Goal: Transaction & Acquisition: Purchase product/service

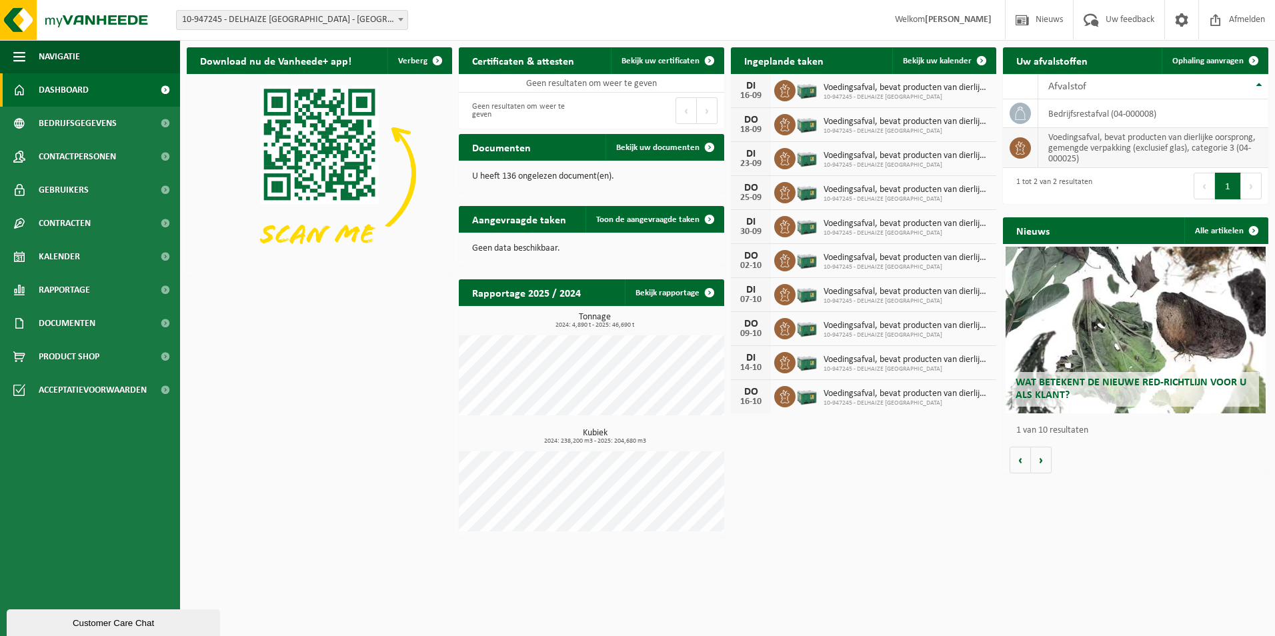
click at [1159, 150] on td "voedingsafval, bevat producten van dierlijke oorsprong, gemengde verpakking (ex…" at bounding box center [1153, 148] width 230 height 40
click at [919, 57] on span "Bekijk uw kalender" at bounding box center [937, 61] width 69 height 9
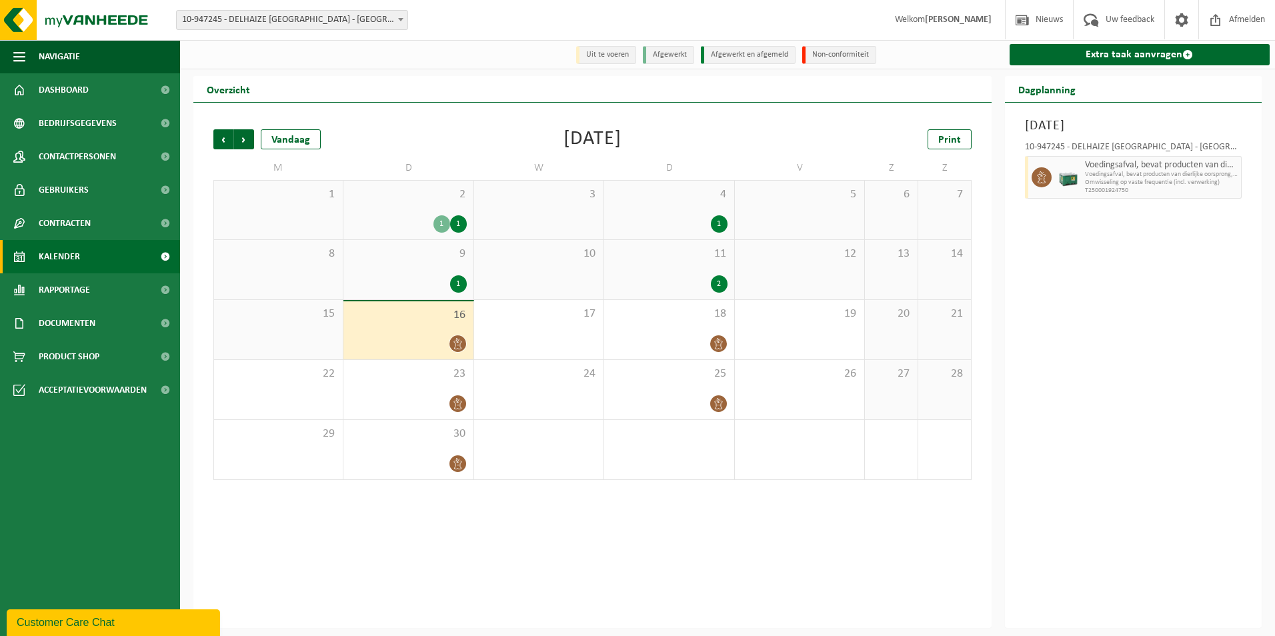
click at [1097, 181] on span "Omwisseling op vaste frequentie (incl. verwerking)" at bounding box center [1161, 183] width 153 height 8
click at [458, 301] on td "16" at bounding box center [408, 330] width 130 height 60
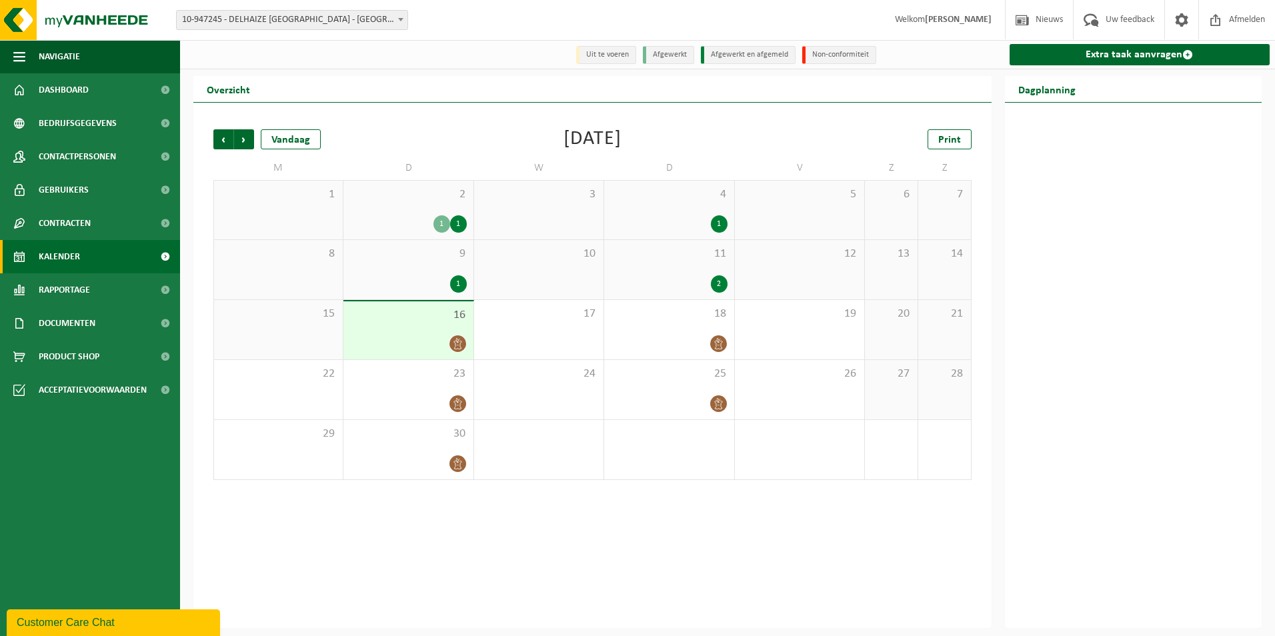
click at [459, 292] on div "1" at bounding box center [458, 283] width 17 height 17
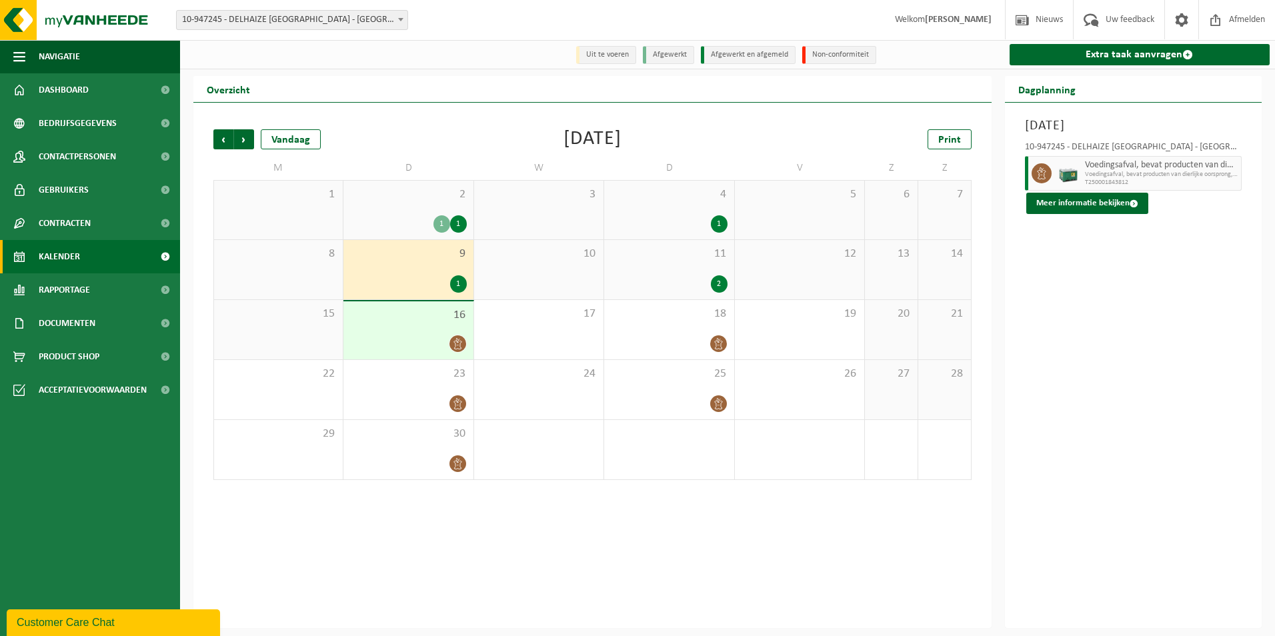
click at [457, 228] on div "1" at bounding box center [458, 223] width 17 height 17
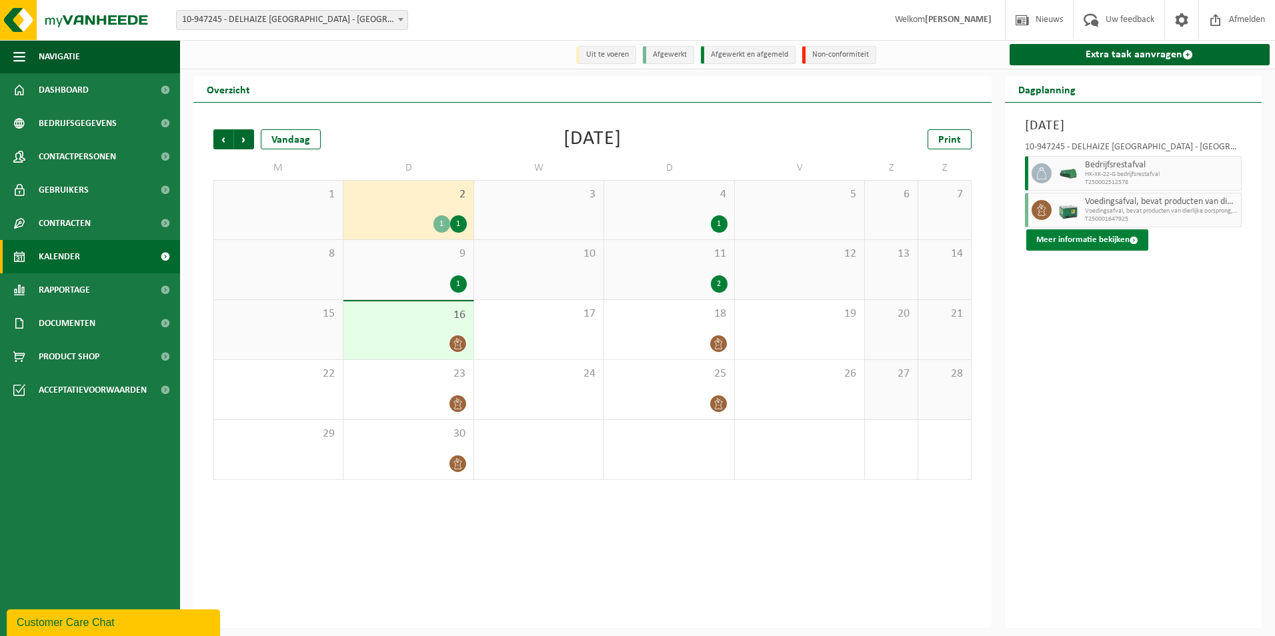
click at [1112, 244] on button "Meer informatie bekijken" at bounding box center [1087, 239] width 122 height 21
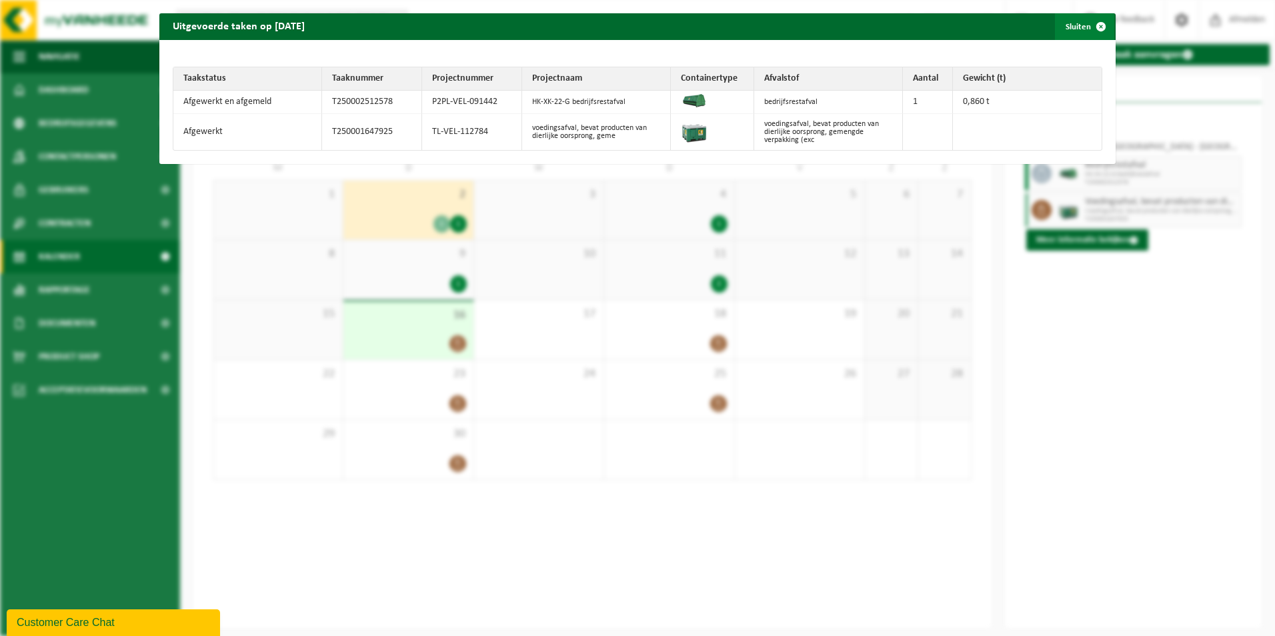
click at [1096, 33] on span "button" at bounding box center [1100, 26] width 27 height 27
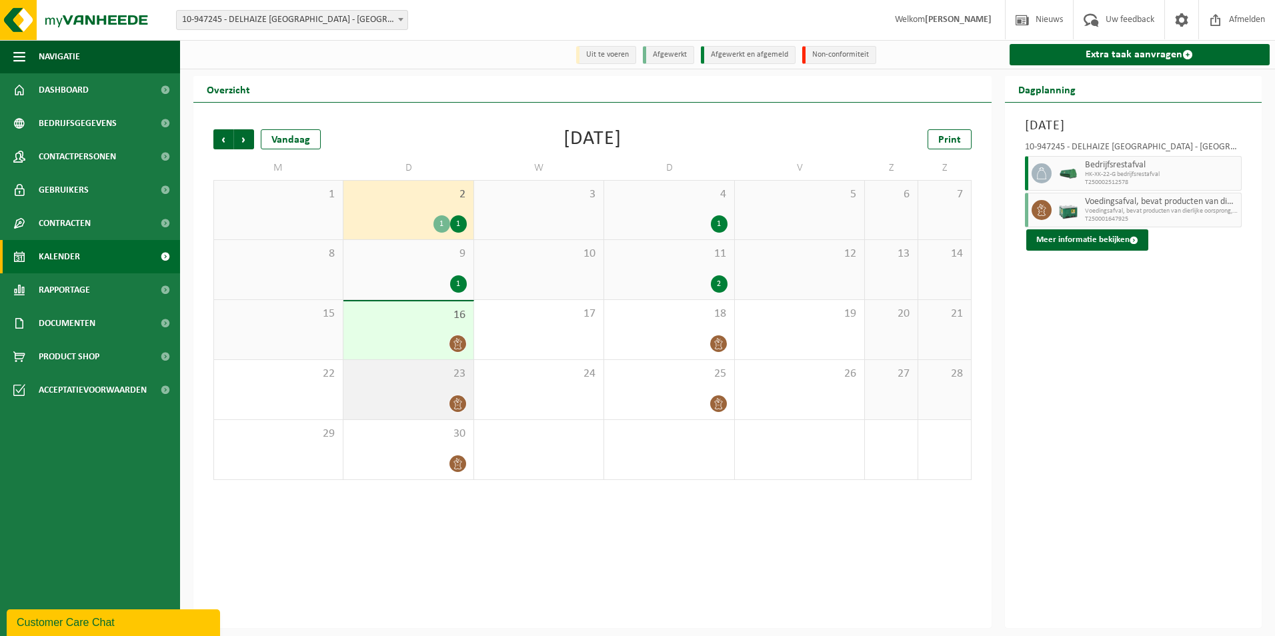
click at [459, 409] on icon at bounding box center [457, 403] width 11 height 11
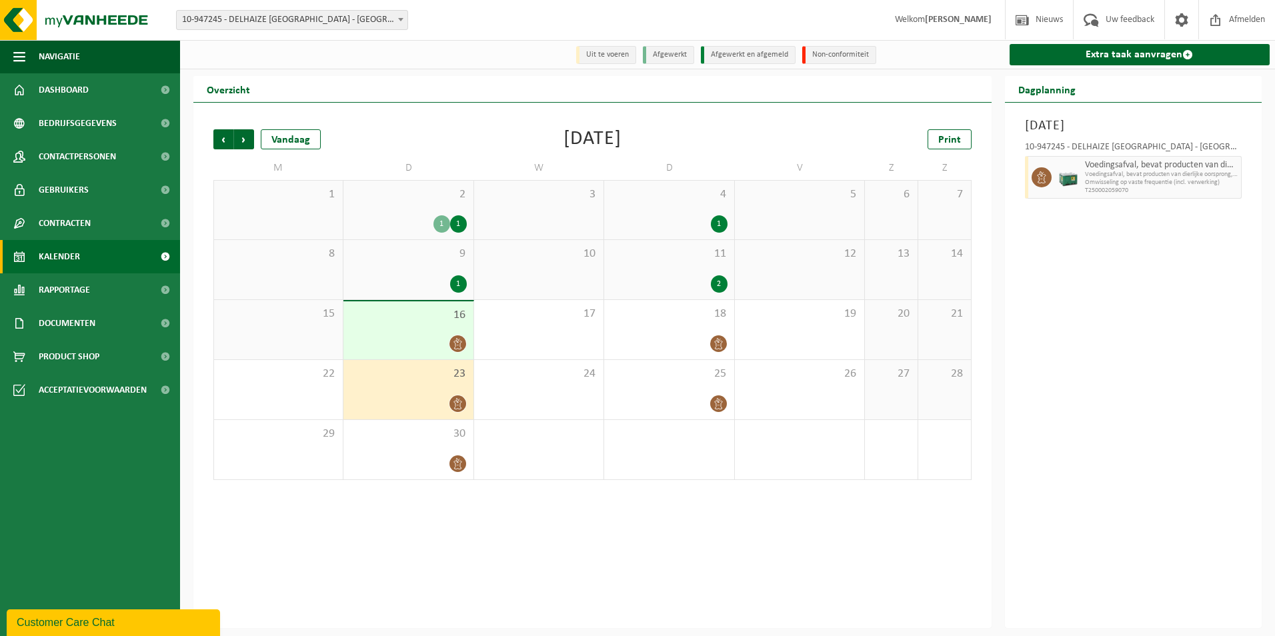
click at [627, 57] on li "Uit te voeren" at bounding box center [606, 55] width 60 height 18
click at [616, 54] on li "Uit te voeren" at bounding box center [606, 55] width 60 height 18
click at [1150, 52] on link "Extra taak aanvragen" at bounding box center [1139, 54] width 261 height 21
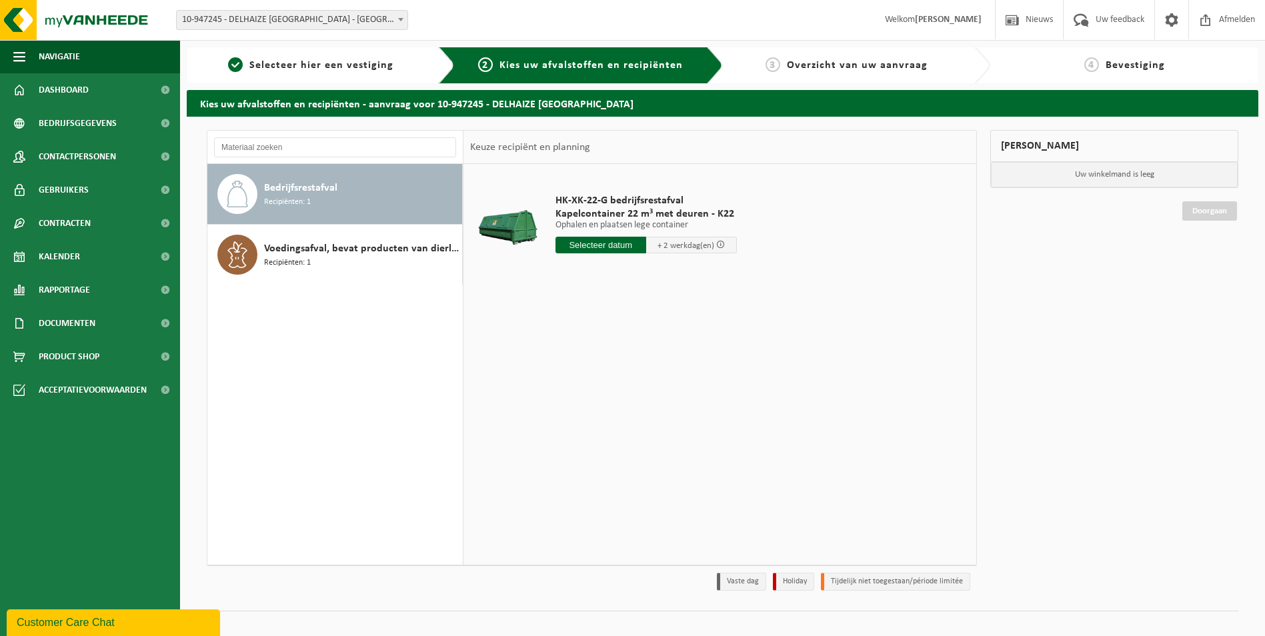
click at [604, 243] on input "text" at bounding box center [600, 245] width 91 height 17
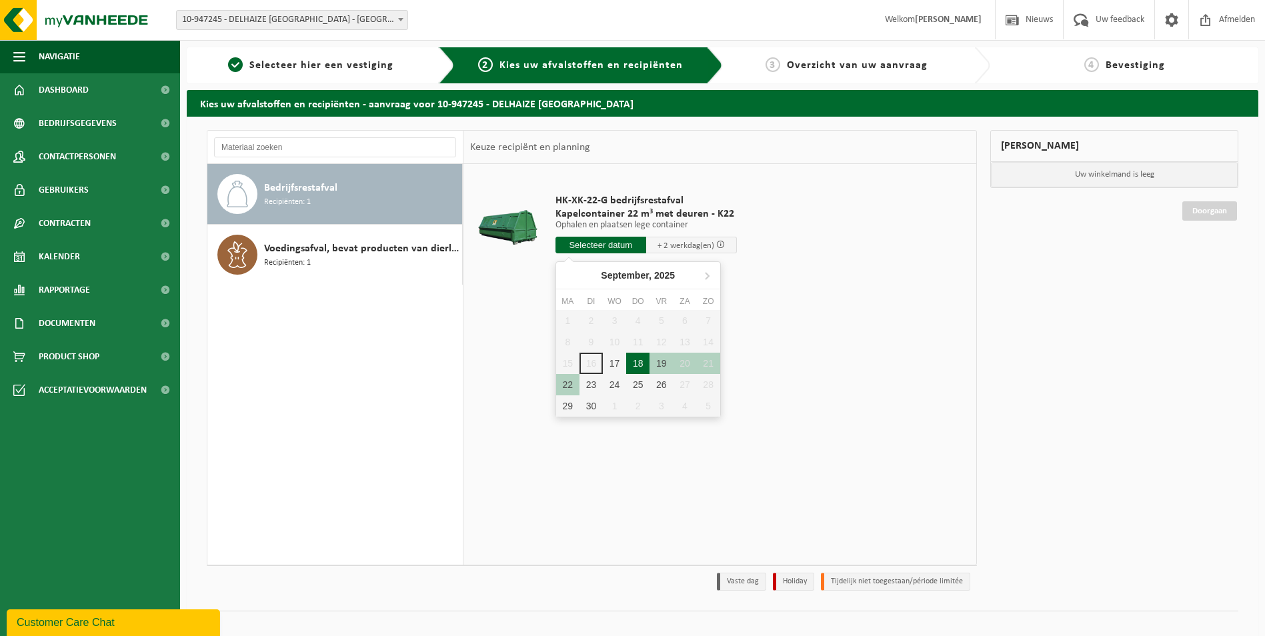
click at [642, 368] on div "18" at bounding box center [637, 363] width 23 height 21
type input "Van 2025-09-18"
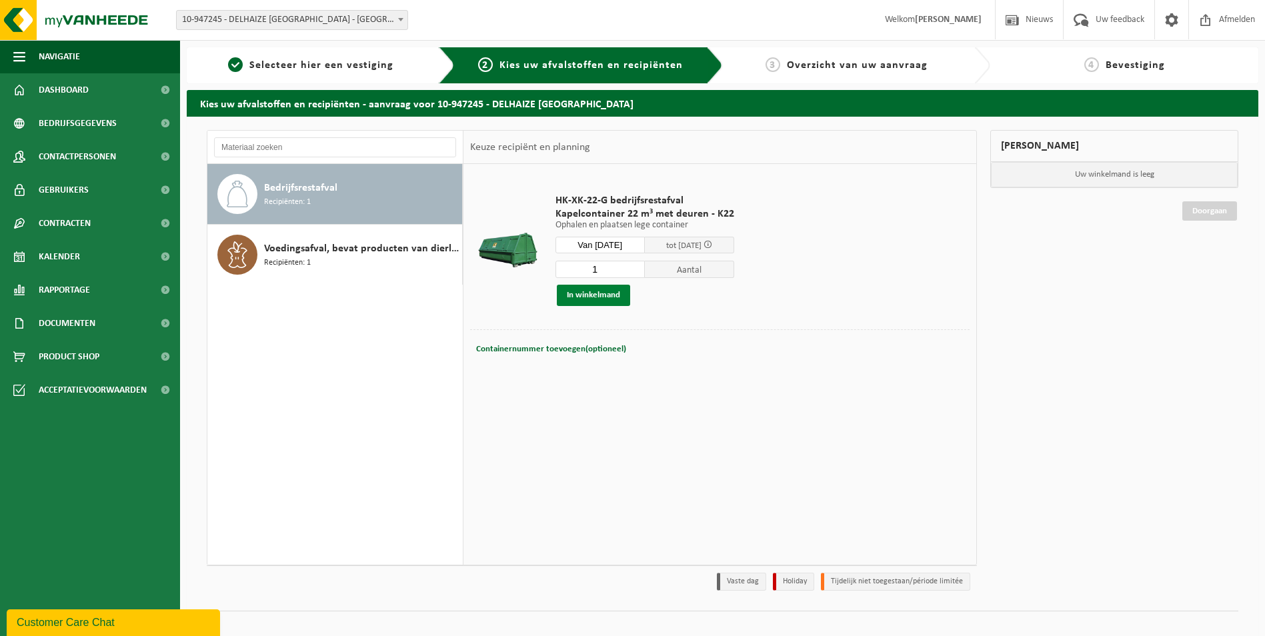
click at [605, 291] on button "In winkelmand" at bounding box center [593, 295] width 73 height 21
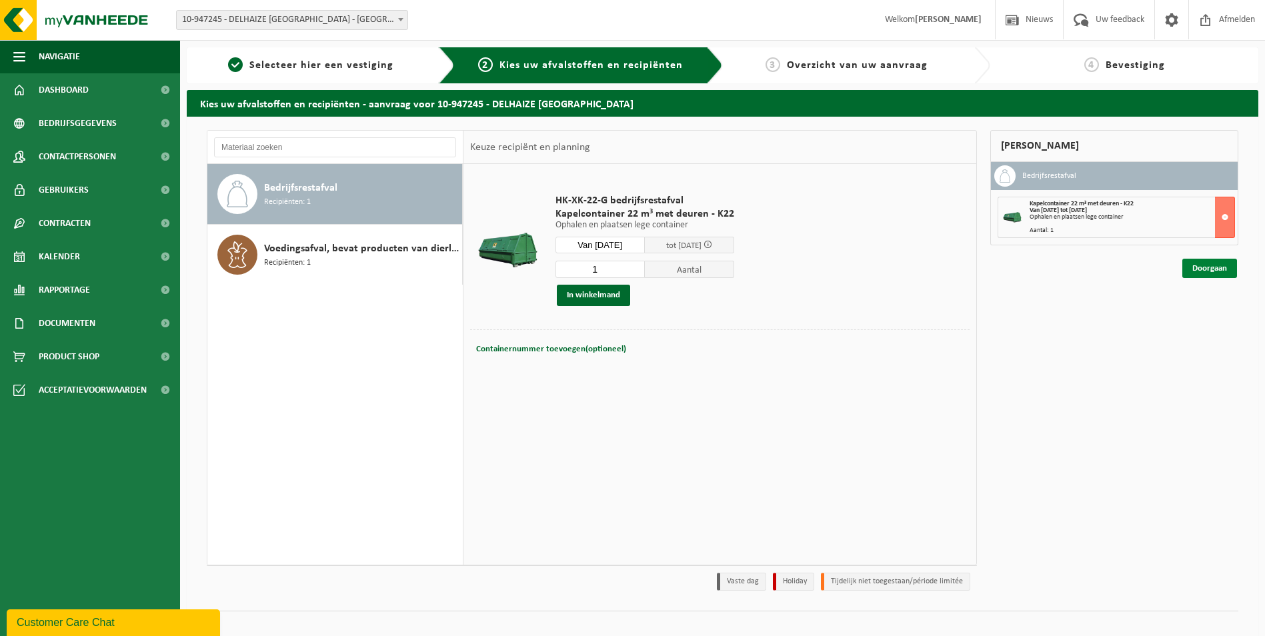
click at [1217, 264] on link "Doorgaan" at bounding box center [1209, 268] width 55 height 19
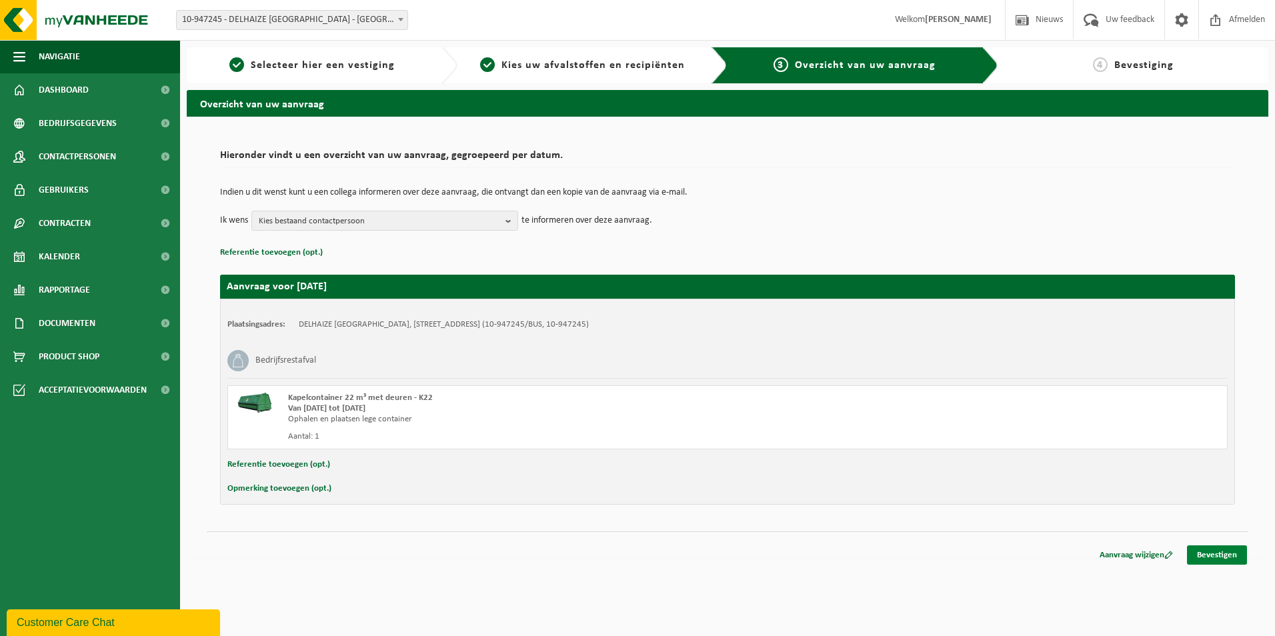
click at [1205, 547] on link "Bevestigen" at bounding box center [1217, 554] width 60 height 19
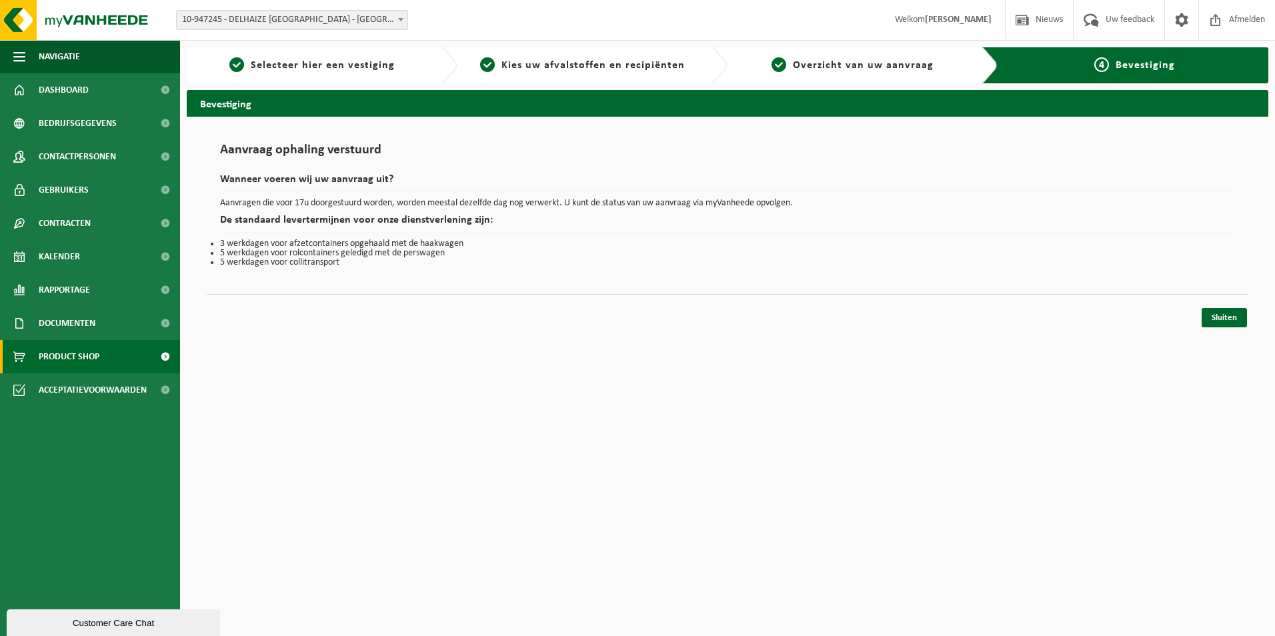
click at [107, 355] on link "Product Shop" at bounding box center [90, 356] width 180 height 33
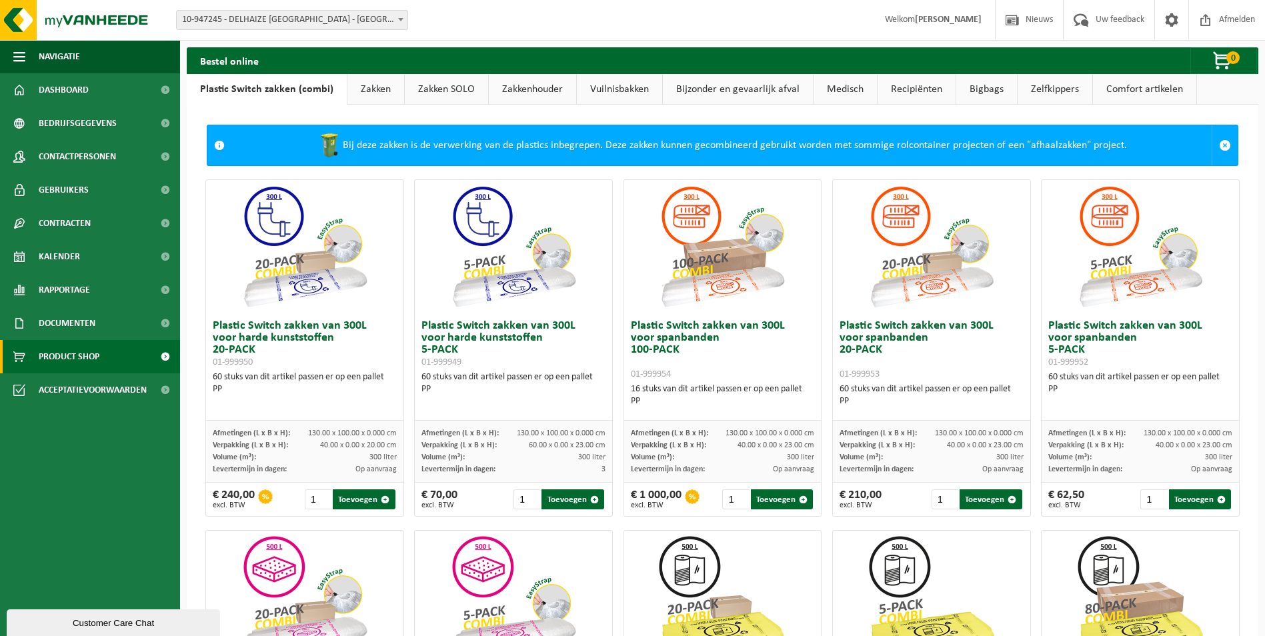
click at [1059, 90] on link "Zelfkippers" at bounding box center [1054, 89] width 75 height 31
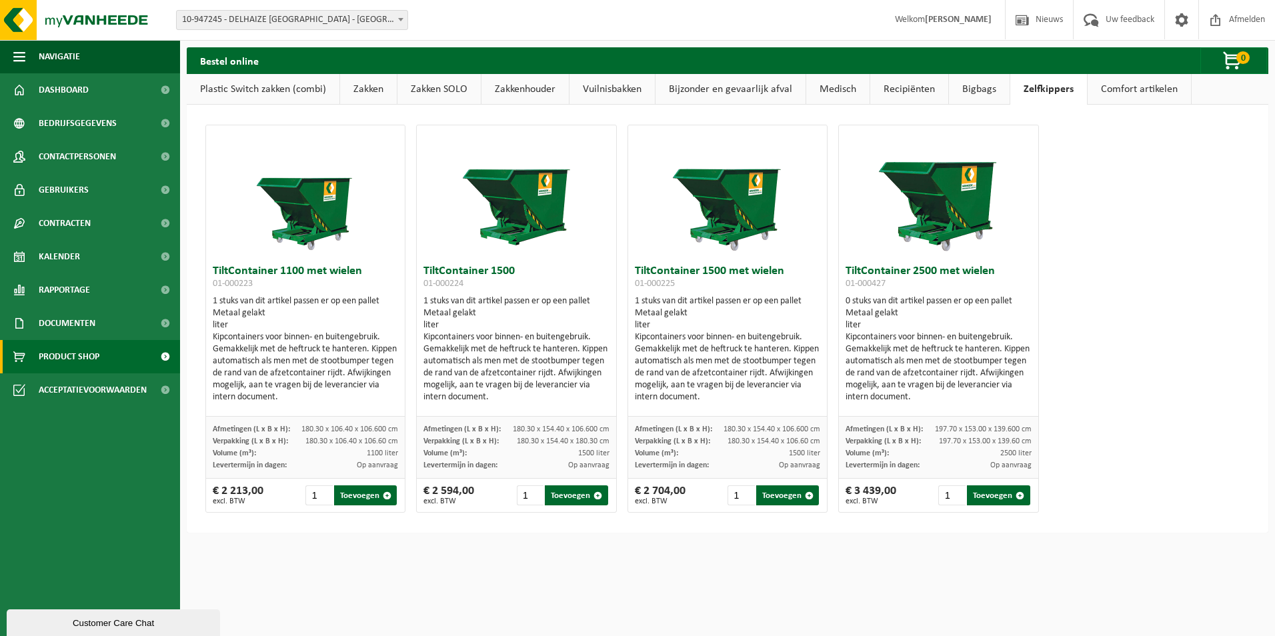
click at [546, 86] on link "Zakkenhouder" at bounding box center [524, 89] width 87 height 31
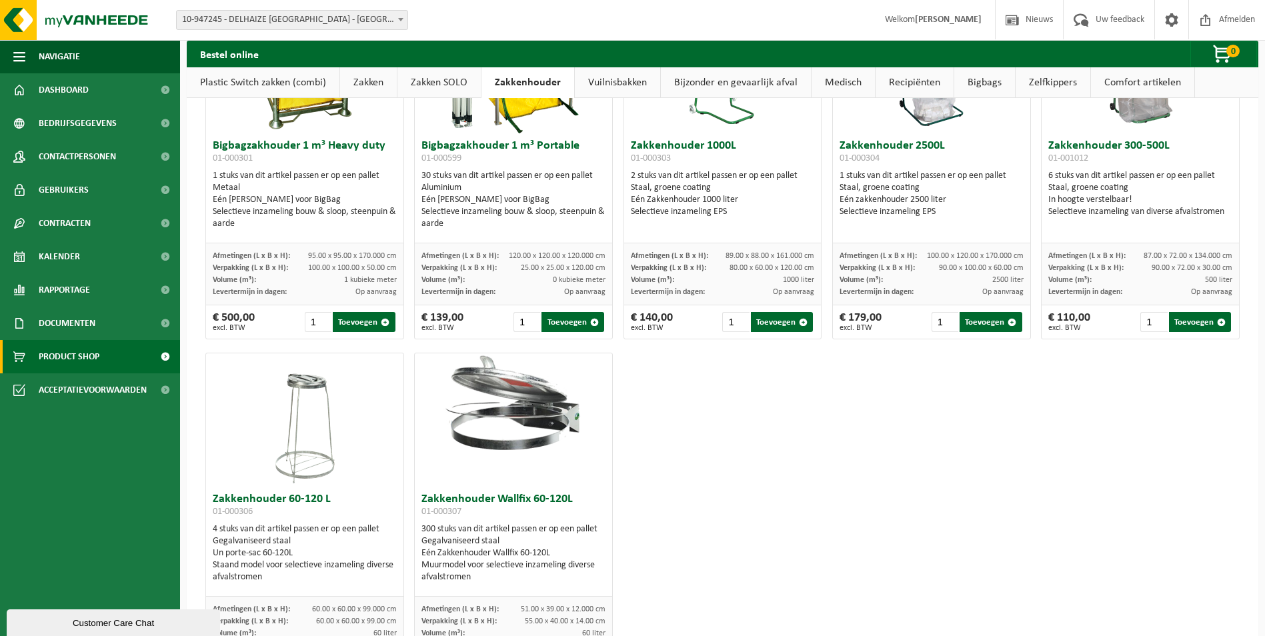
scroll to position [15, 0]
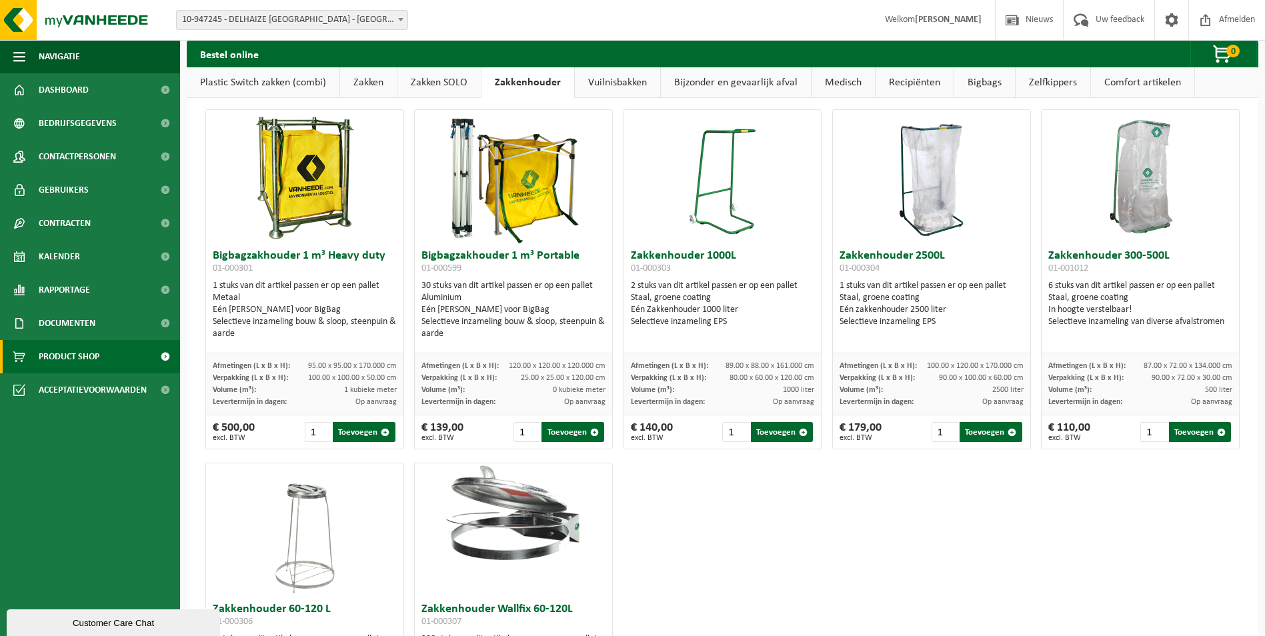
click at [369, 80] on link "Zakken" at bounding box center [368, 82] width 57 height 31
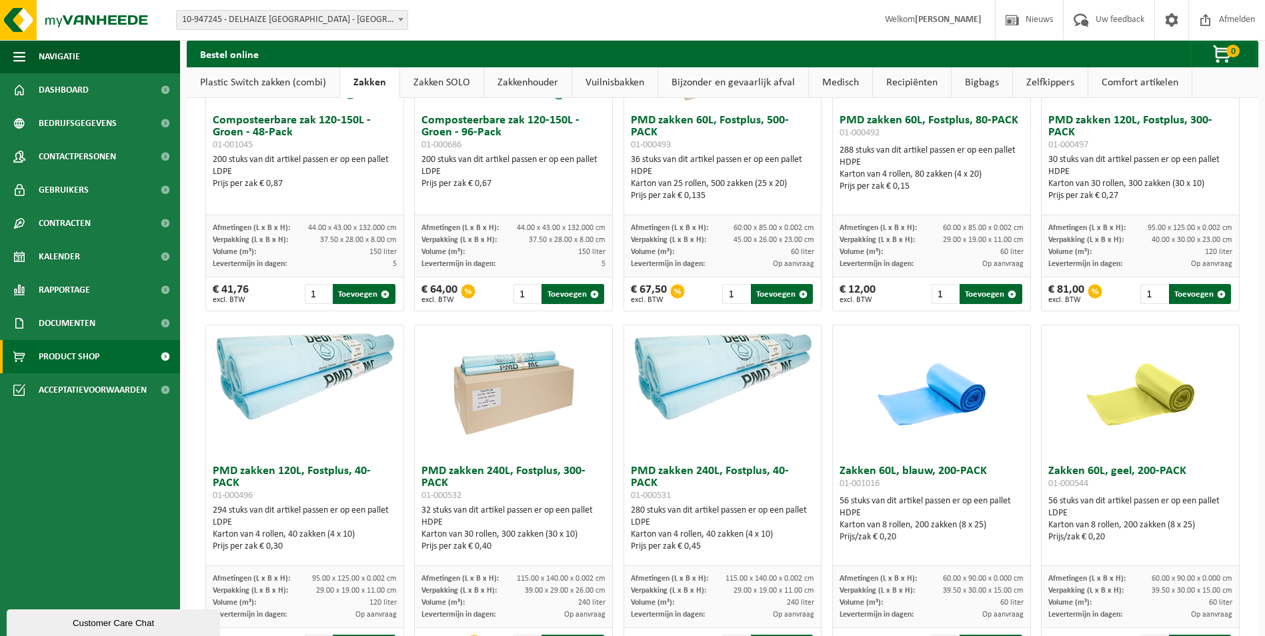
scroll to position [1082, 0]
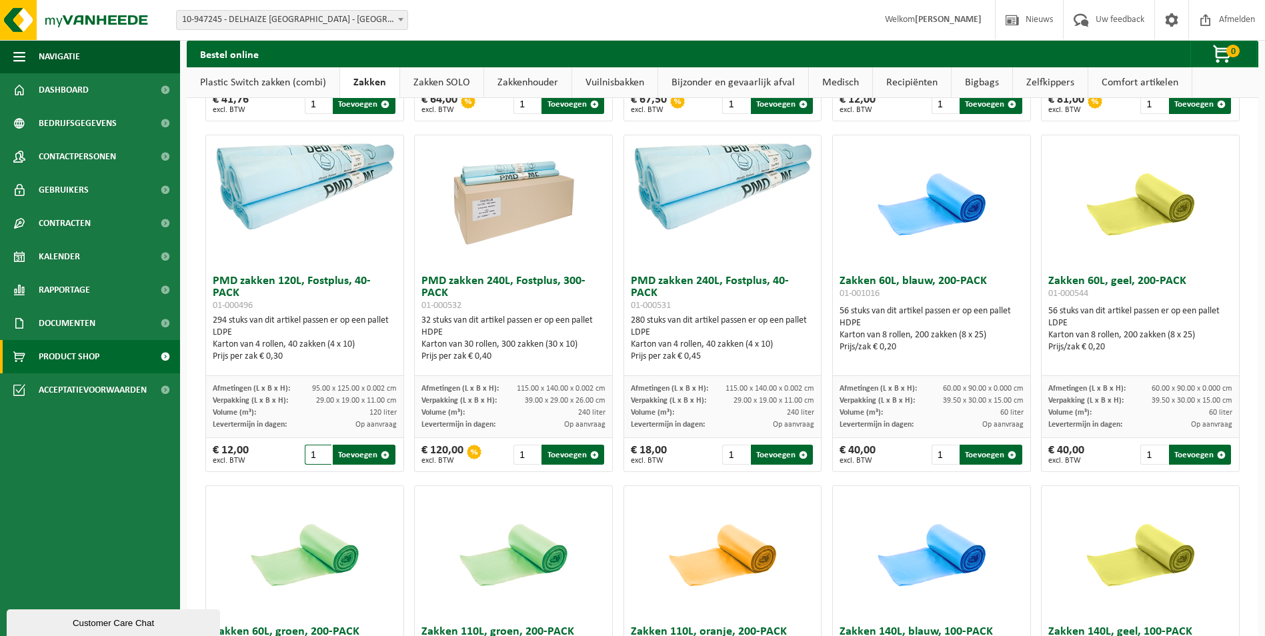
drag, startPoint x: 328, startPoint y: 467, endPoint x: 315, endPoint y: 469, distance: 13.5
click at [315, 465] on input "1" at bounding box center [318, 455] width 27 height 20
click at [321, 463] on input "2" at bounding box center [318, 455] width 27 height 20
click at [321, 463] on input "3" at bounding box center [318, 455] width 27 height 20
click at [359, 463] on button "Toevoegen" at bounding box center [364, 455] width 62 height 20
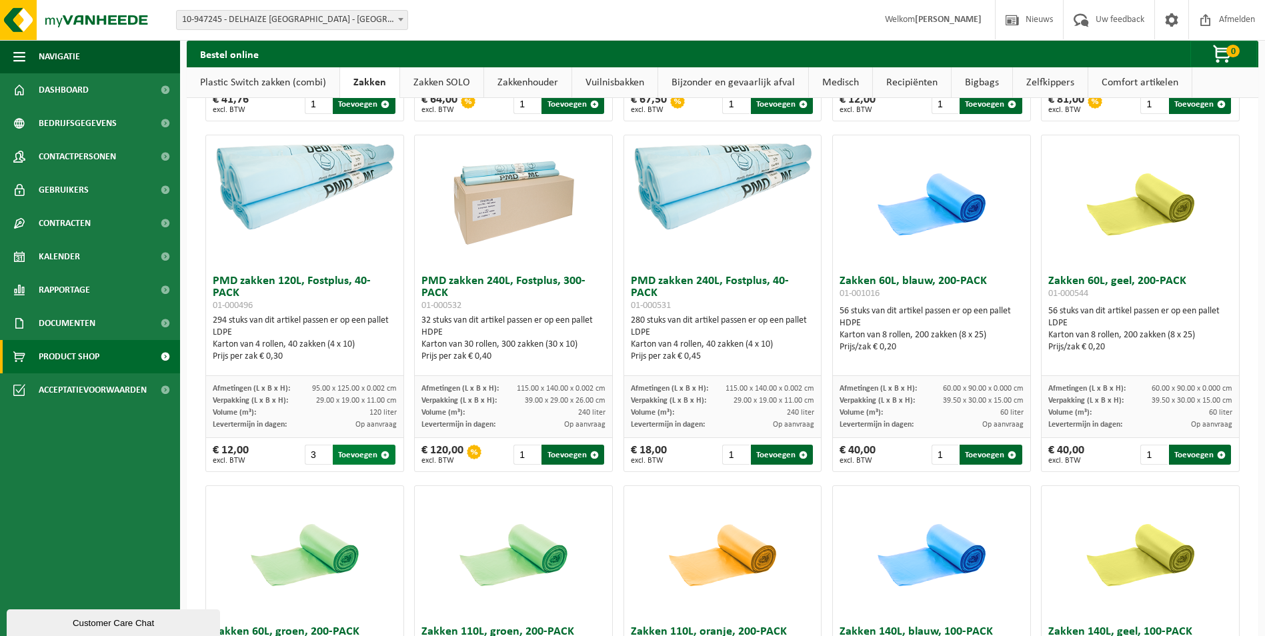
type input "1"
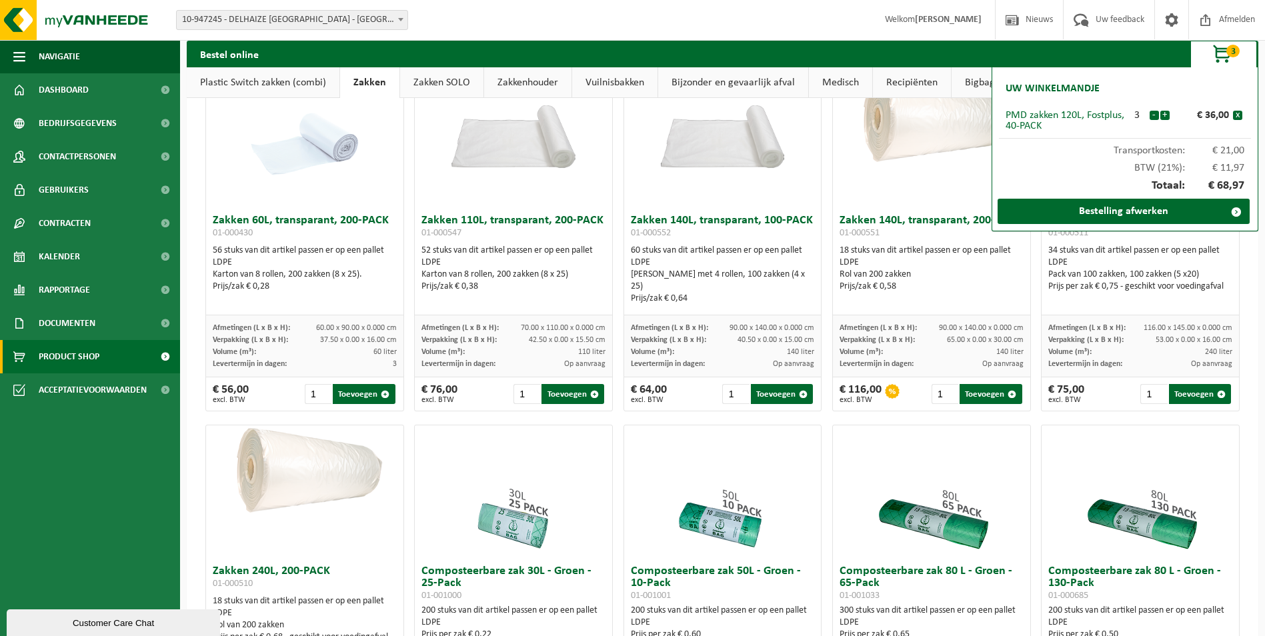
scroll to position [0, 0]
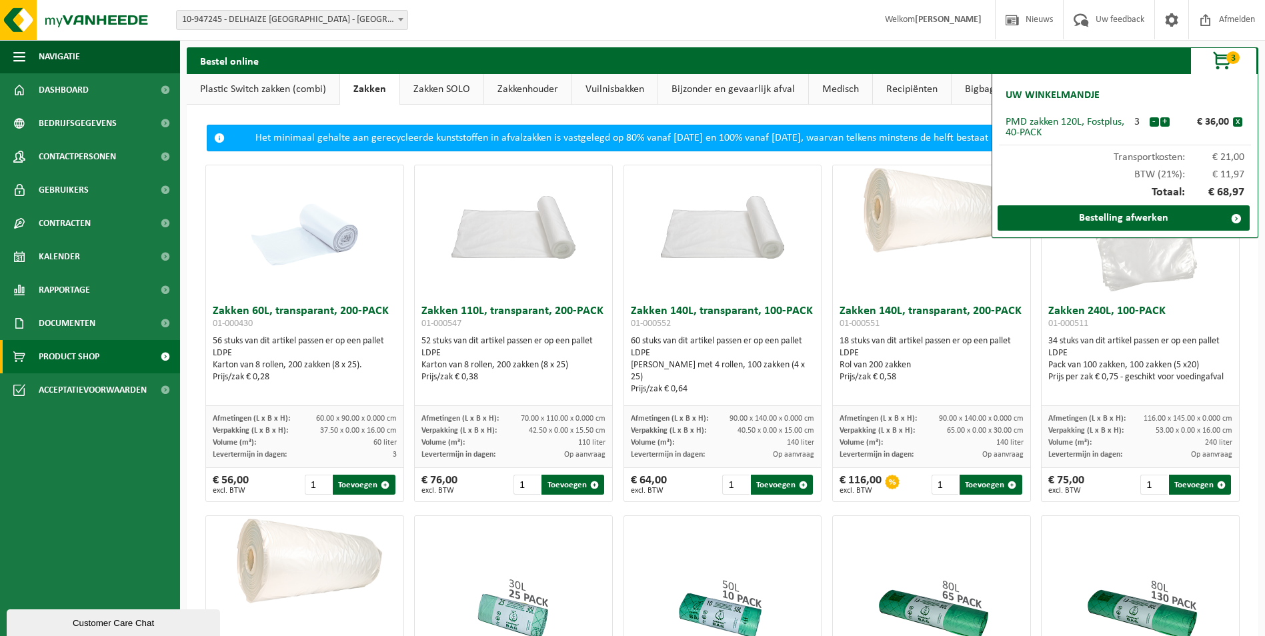
click at [523, 93] on link "Zakkenhouder" at bounding box center [527, 89] width 87 height 31
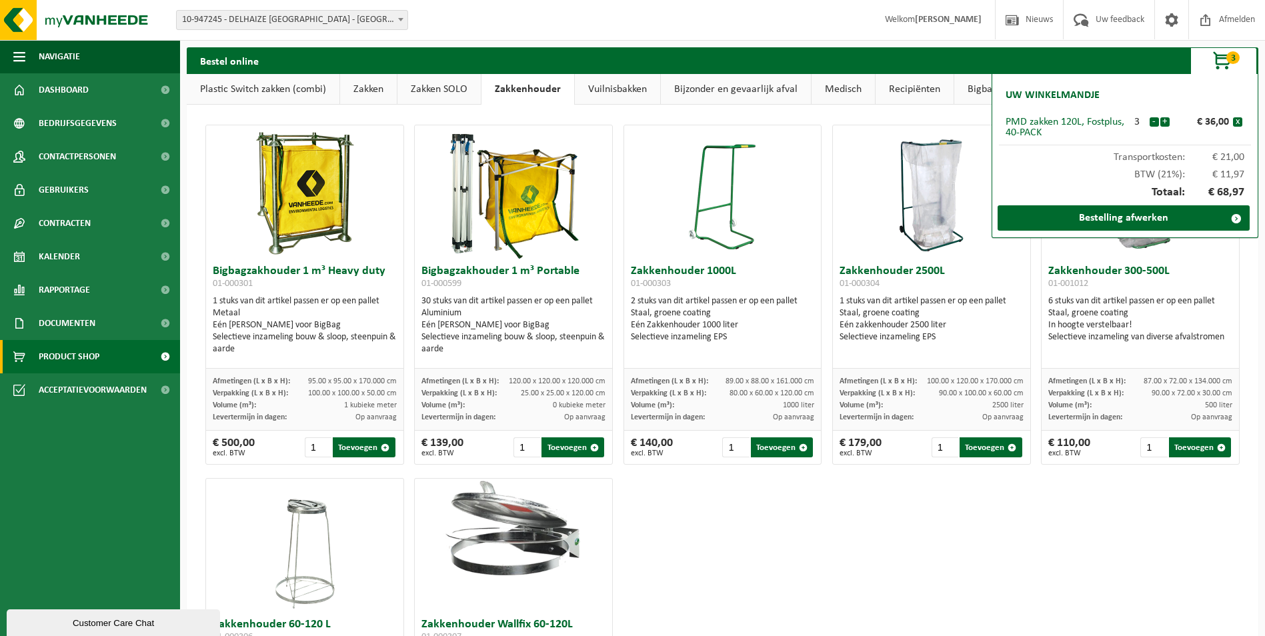
click at [628, 91] on link "Vuilnisbakken" at bounding box center [617, 89] width 85 height 31
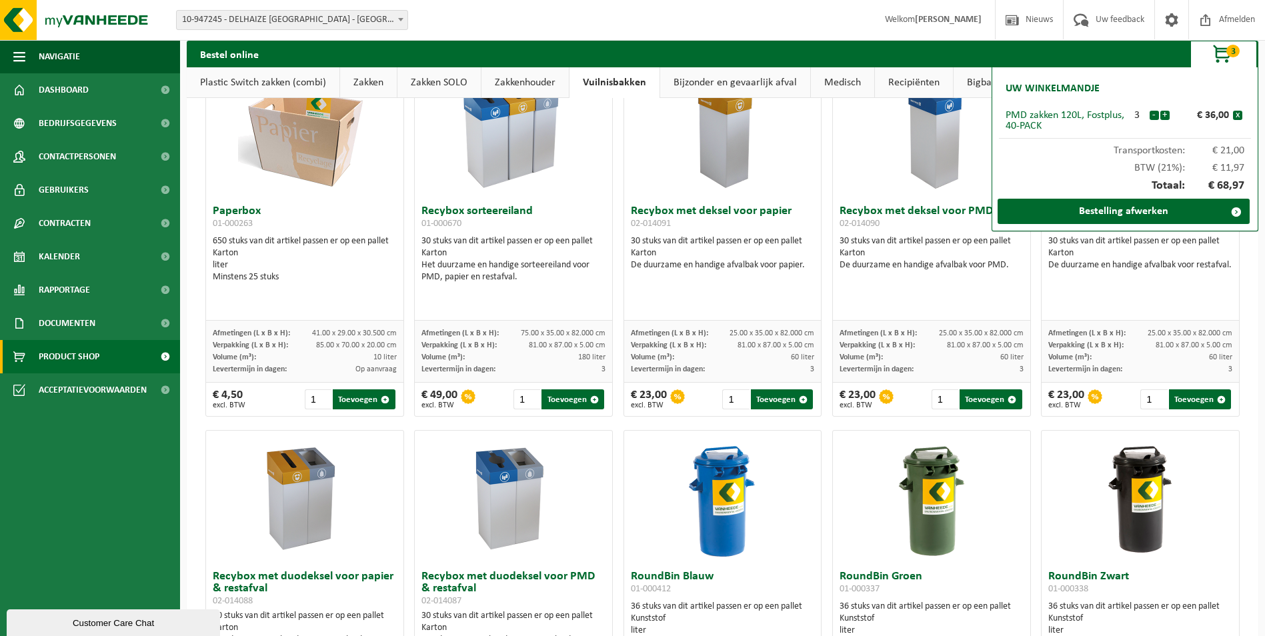
scroll to position [200, 0]
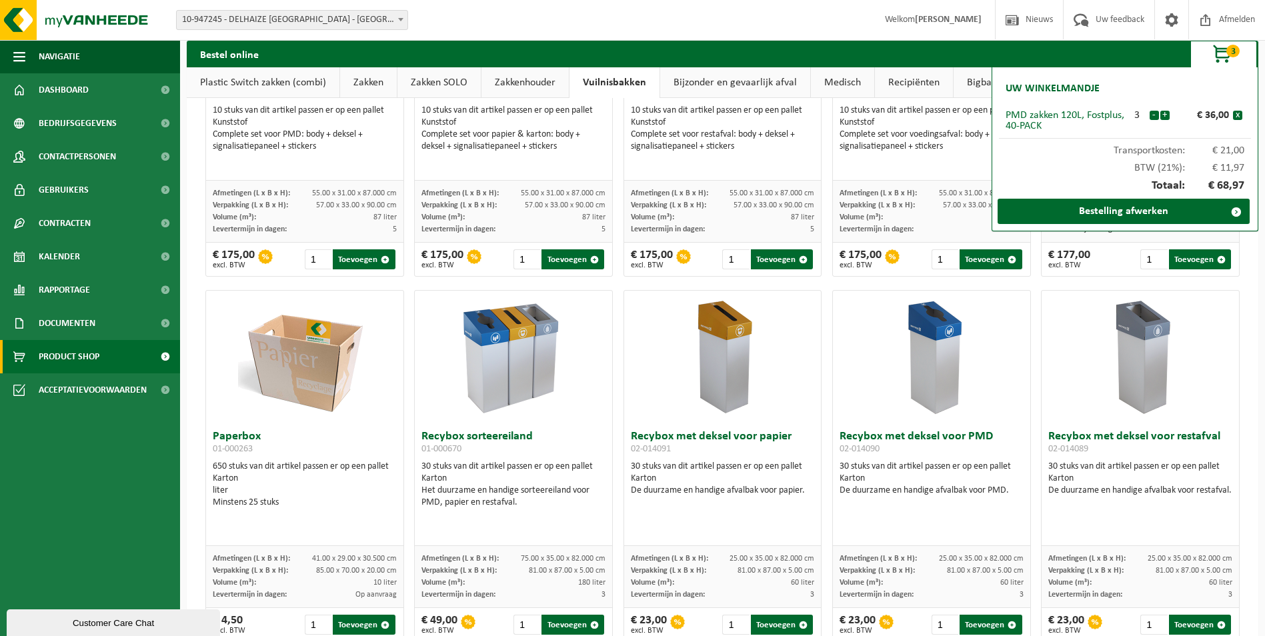
click at [241, 86] on link "Plastic Switch zakken (combi)" at bounding box center [263, 82] width 153 height 31
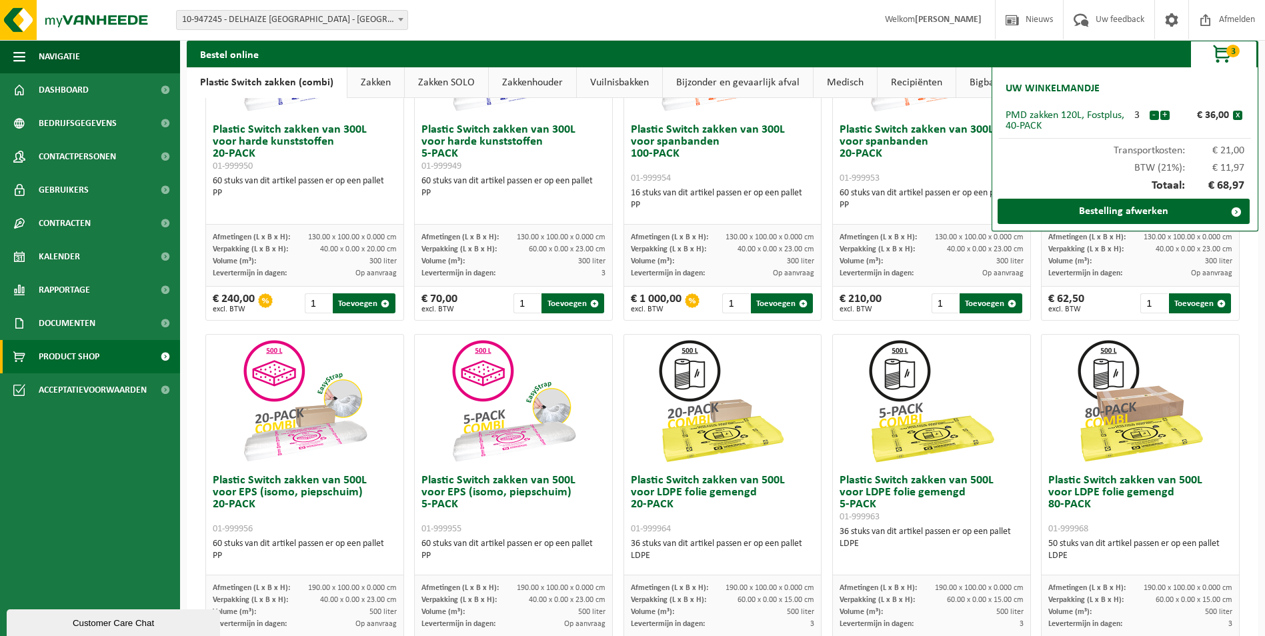
scroll to position [0, 0]
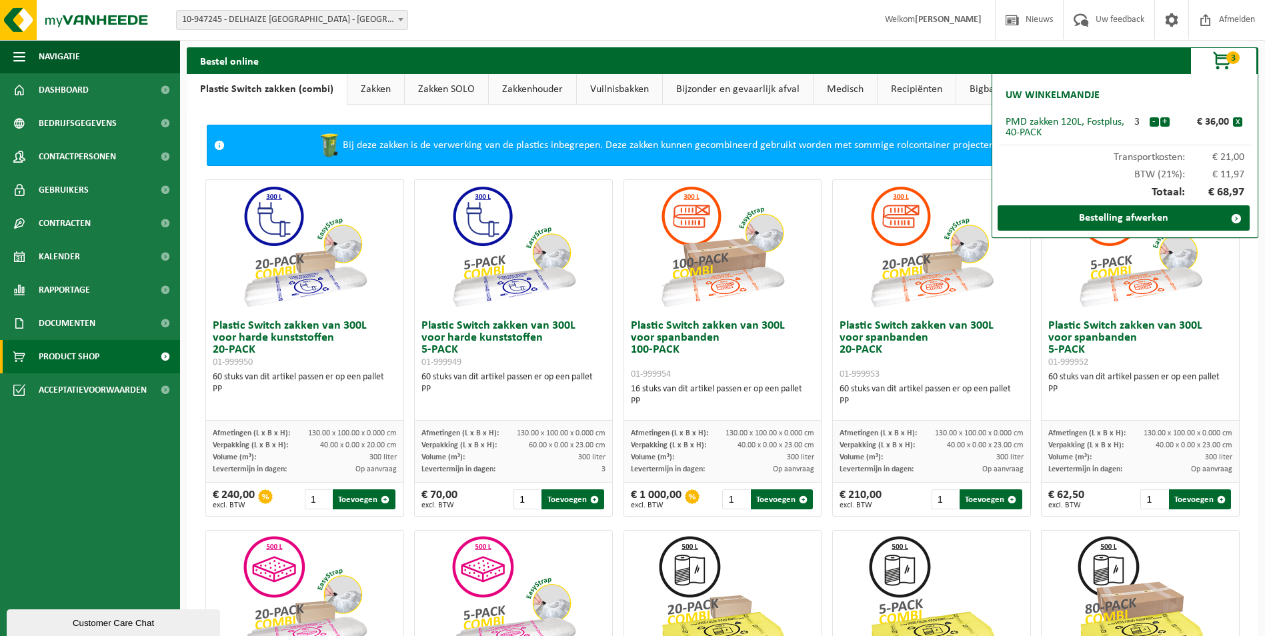
click at [1211, 63] on span "button" at bounding box center [1222, 61] width 67 height 27
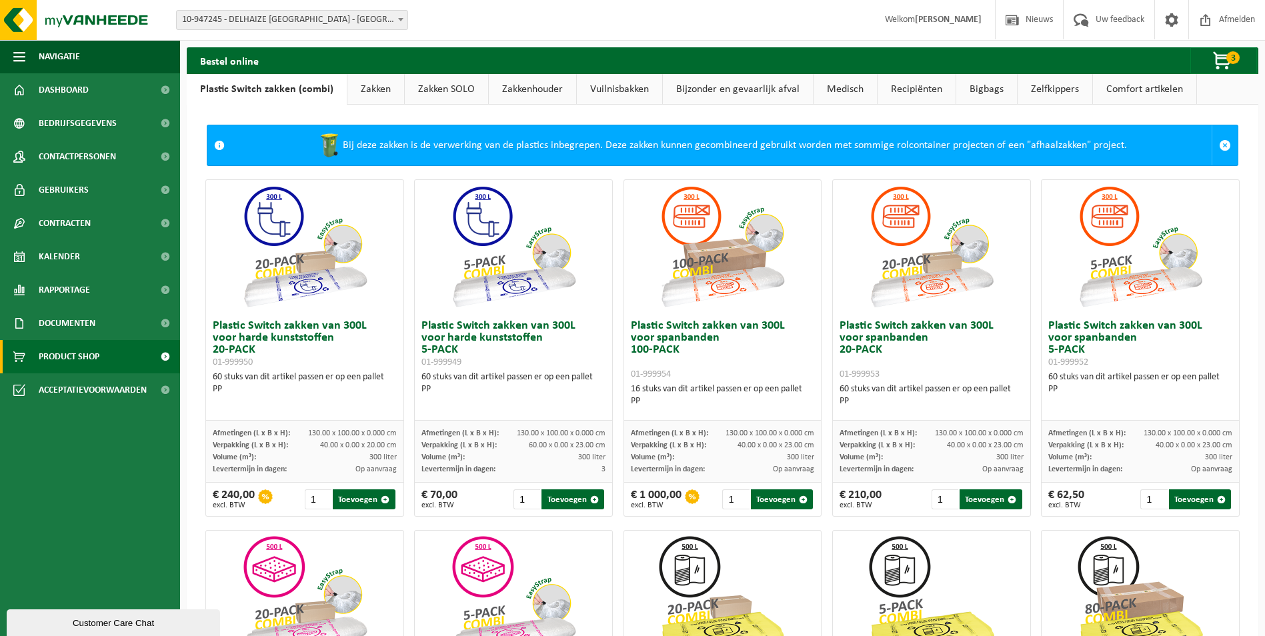
click at [461, 83] on link "Zakken SOLO" at bounding box center [446, 89] width 83 height 31
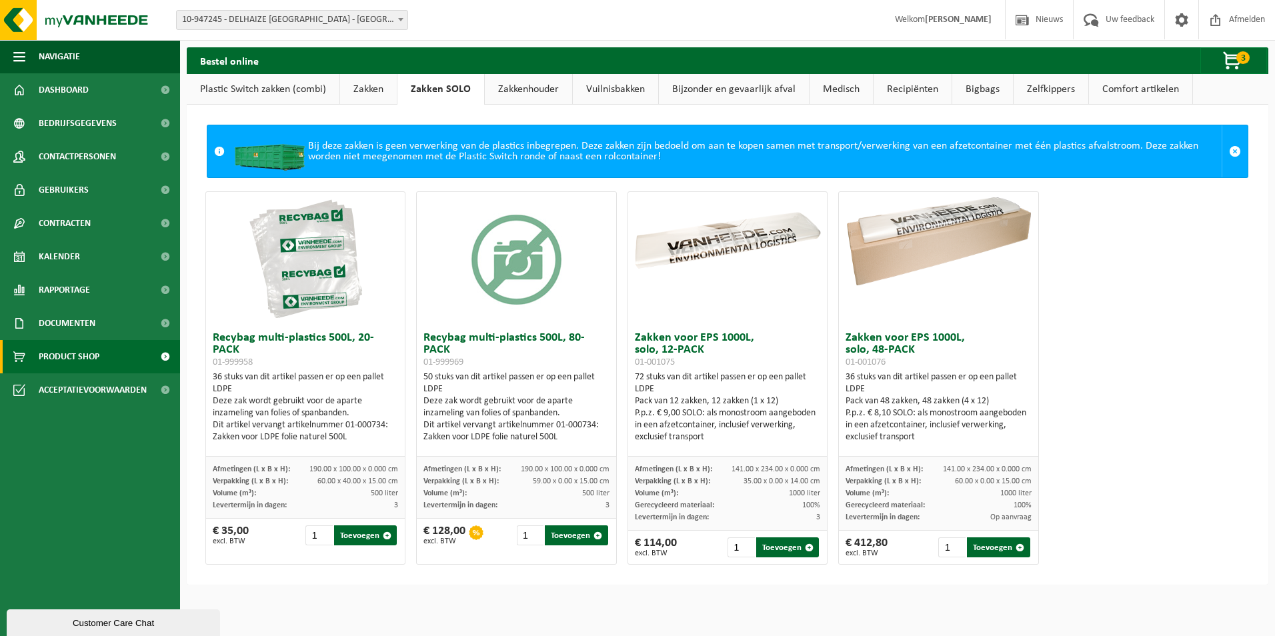
click at [507, 85] on link "Zakkenhouder" at bounding box center [528, 89] width 87 height 31
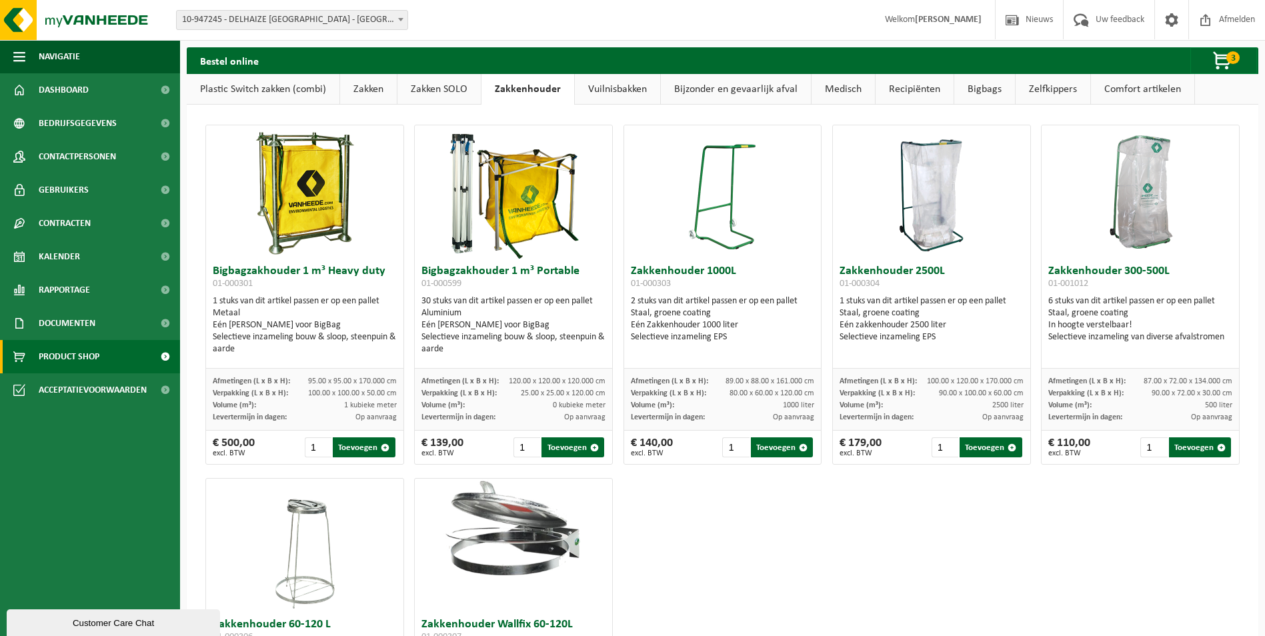
click at [769, 85] on link "Bijzonder en gevaarlijk afval" at bounding box center [736, 89] width 150 height 31
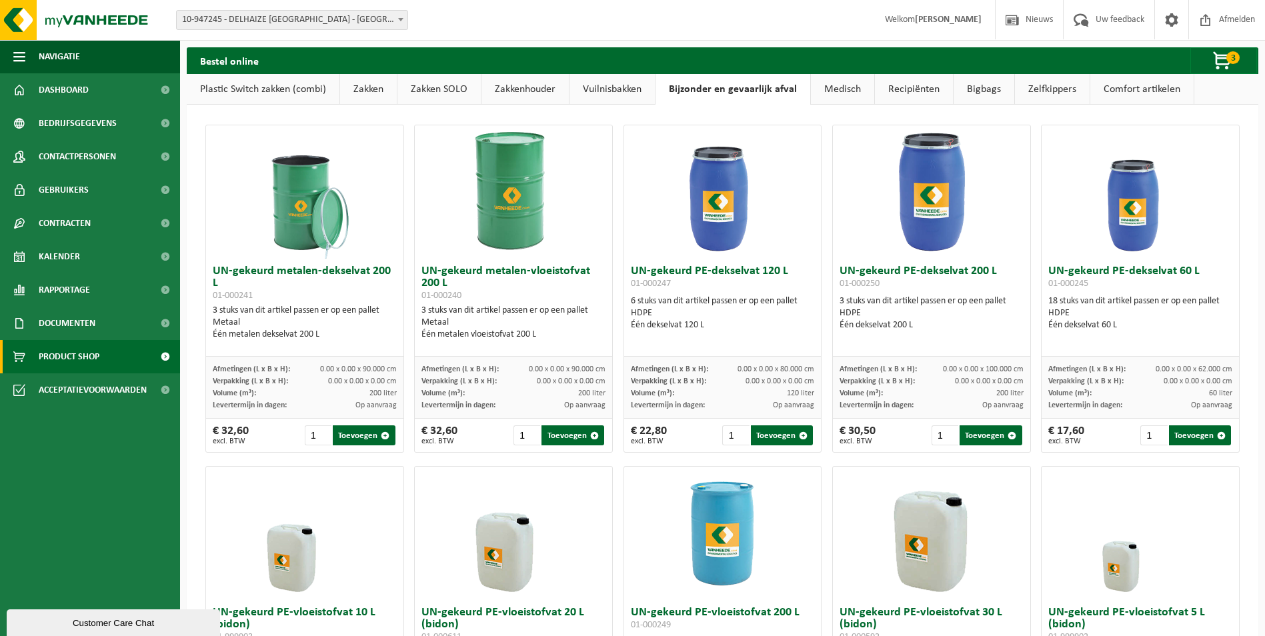
click at [843, 86] on link "Medisch" at bounding box center [842, 89] width 63 height 31
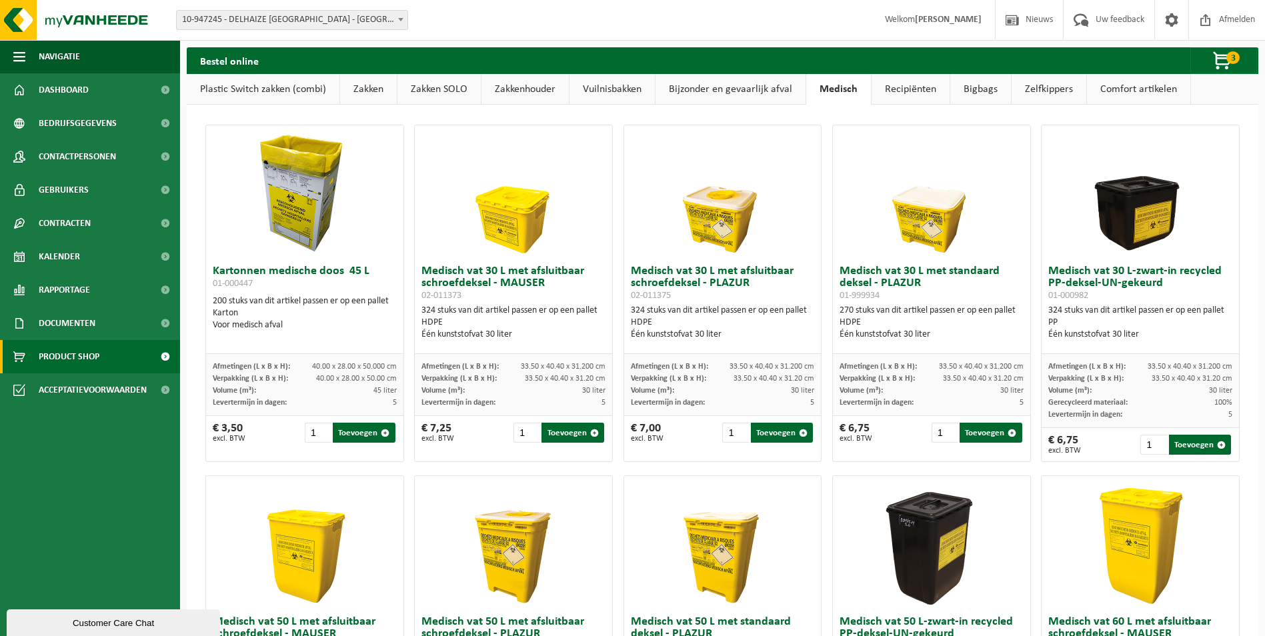
click at [919, 90] on link "Recipiënten" at bounding box center [910, 89] width 78 height 31
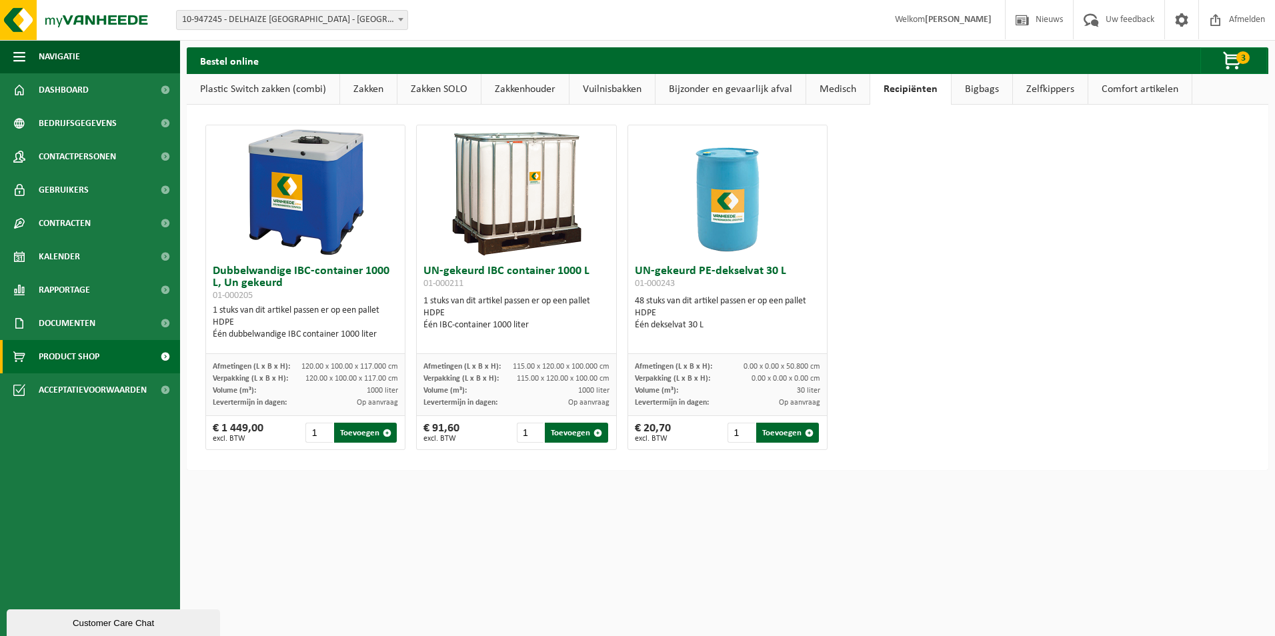
click at [980, 86] on link "Bigbags" at bounding box center [981, 89] width 61 height 31
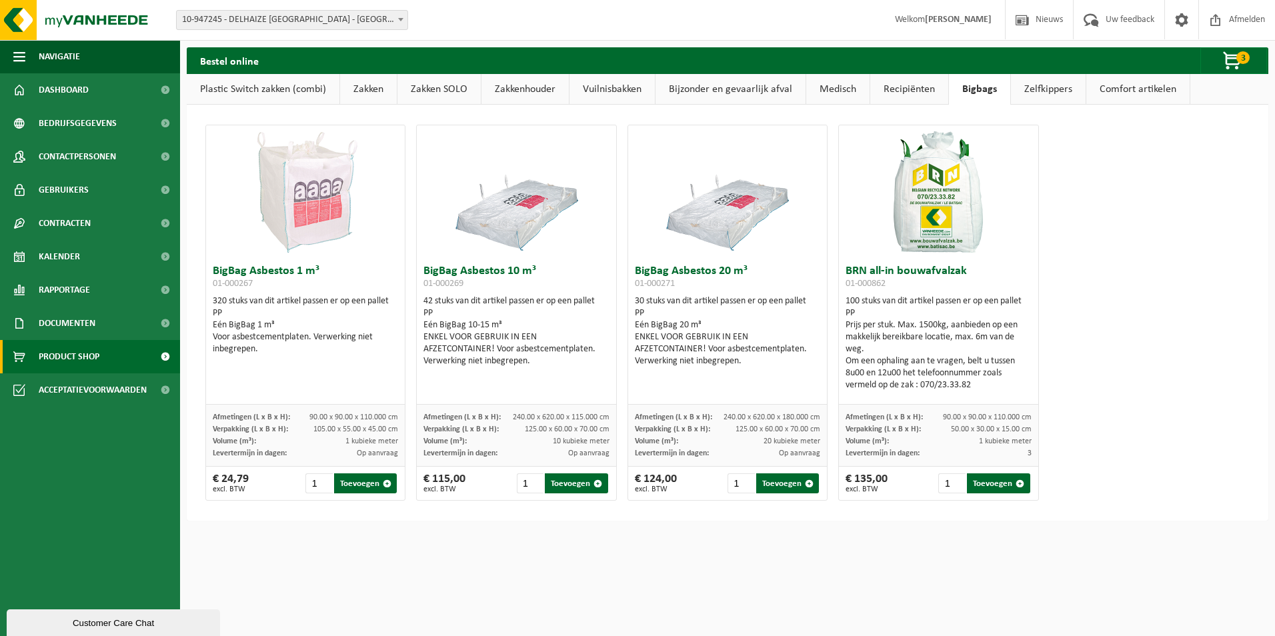
click at [1029, 90] on link "Zelfkippers" at bounding box center [1048, 89] width 75 height 31
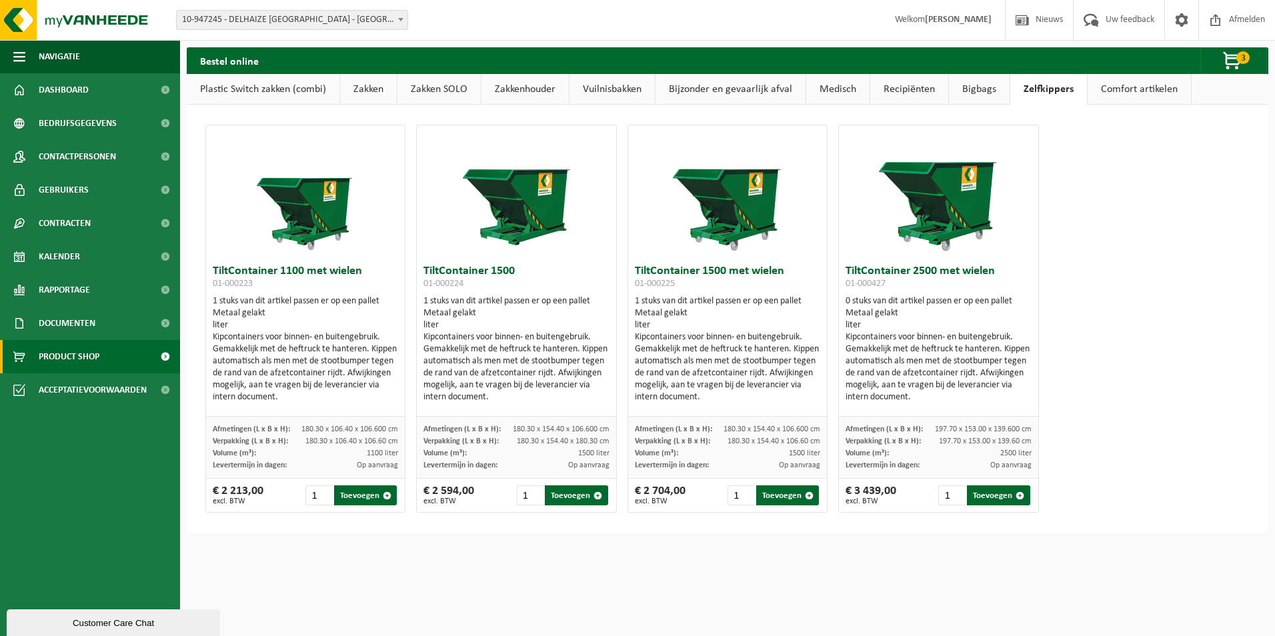
click at [1110, 82] on link "Comfort artikelen" at bounding box center [1138, 89] width 103 height 31
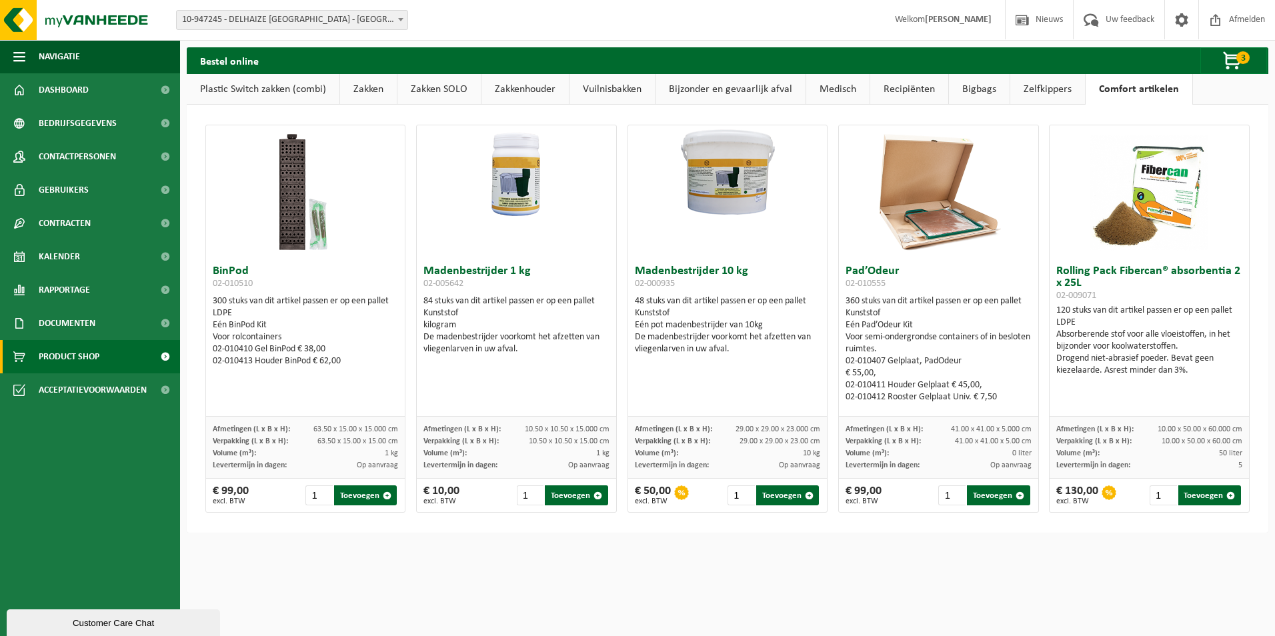
click at [539, 90] on link "Zakkenhouder" at bounding box center [524, 89] width 87 height 31
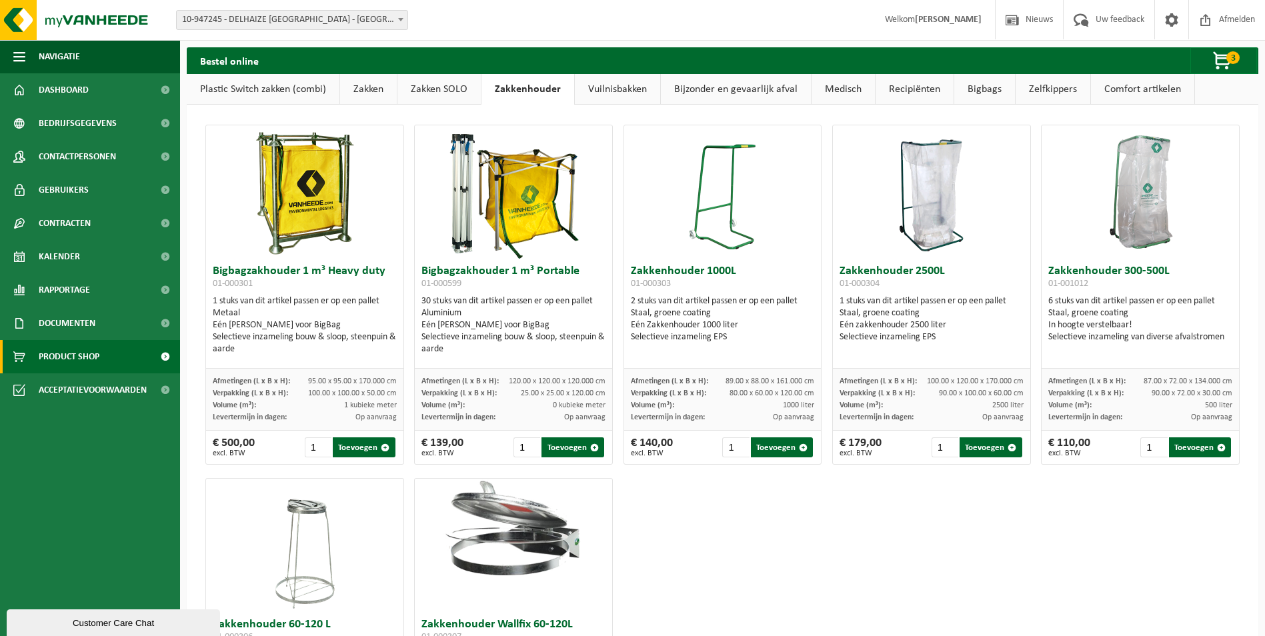
click at [381, 89] on link "Zakken" at bounding box center [368, 89] width 57 height 31
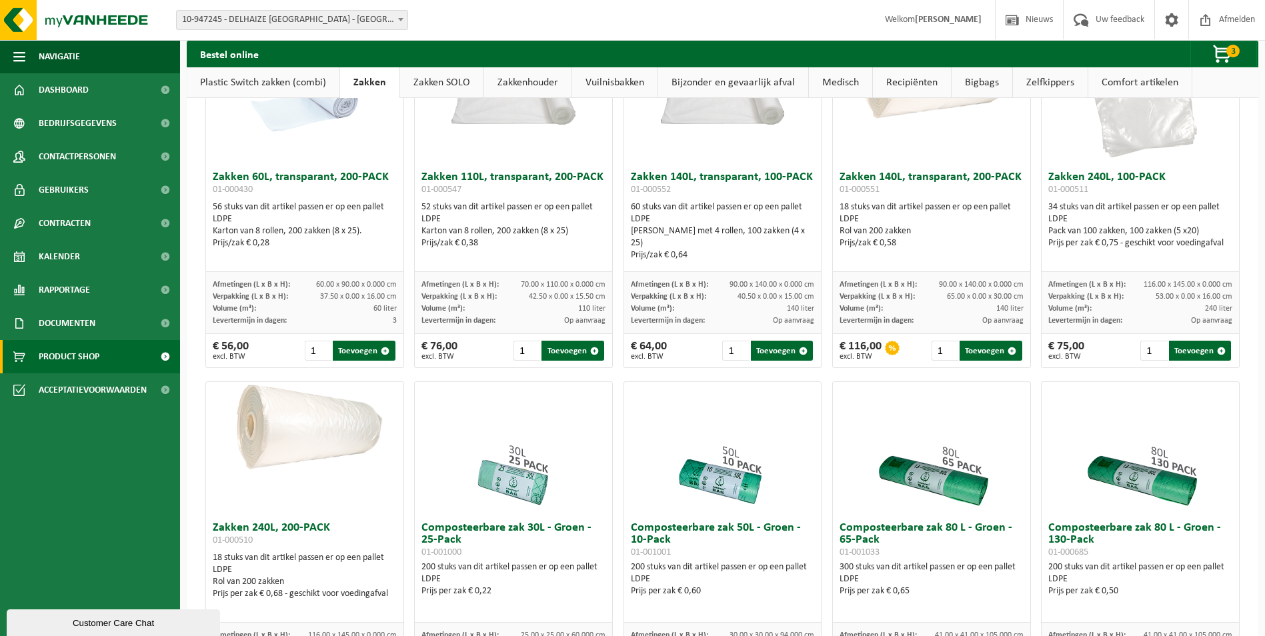
scroll to position [133, 0]
click at [304, 77] on link "Plastic Switch zakken (combi)" at bounding box center [263, 82] width 153 height 31
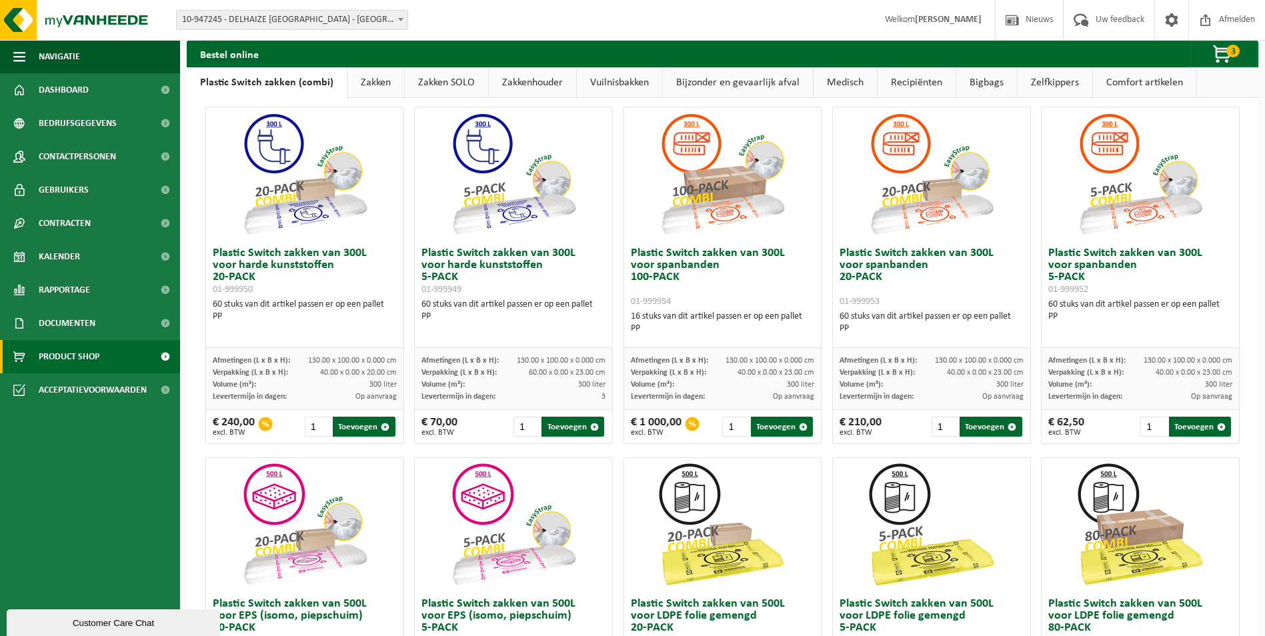
scroll to position [0, 0]
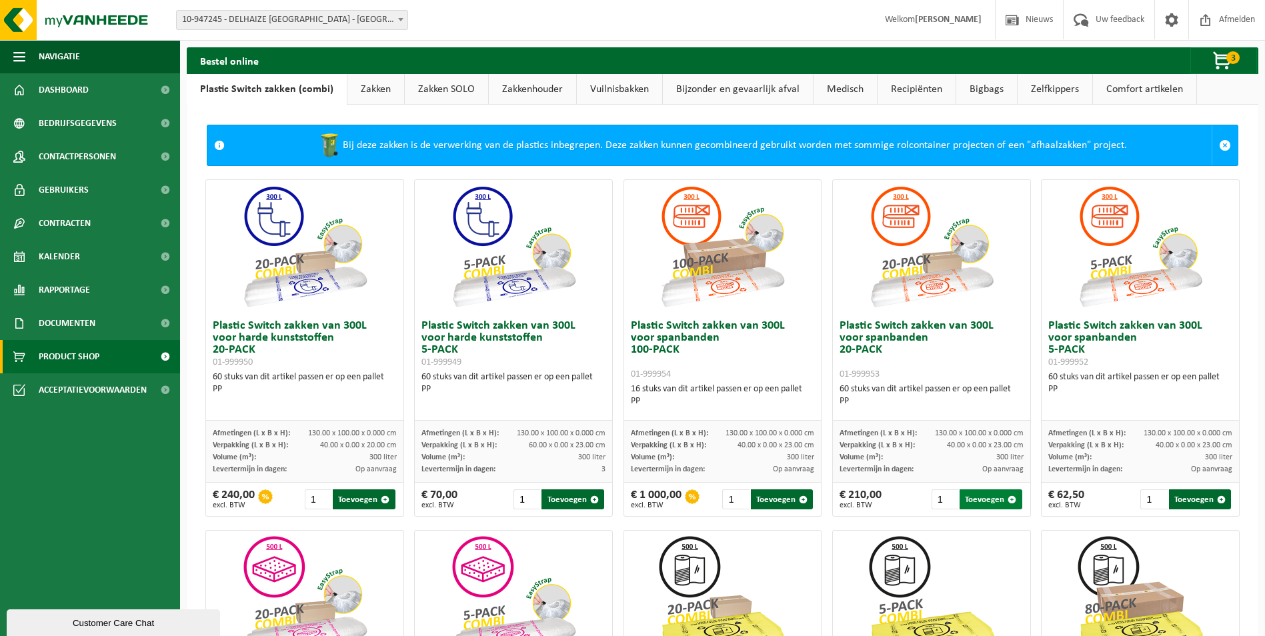
click at [985, 496] on button "Toevoegen" at bounding box center [990, 499] width 62 height 20
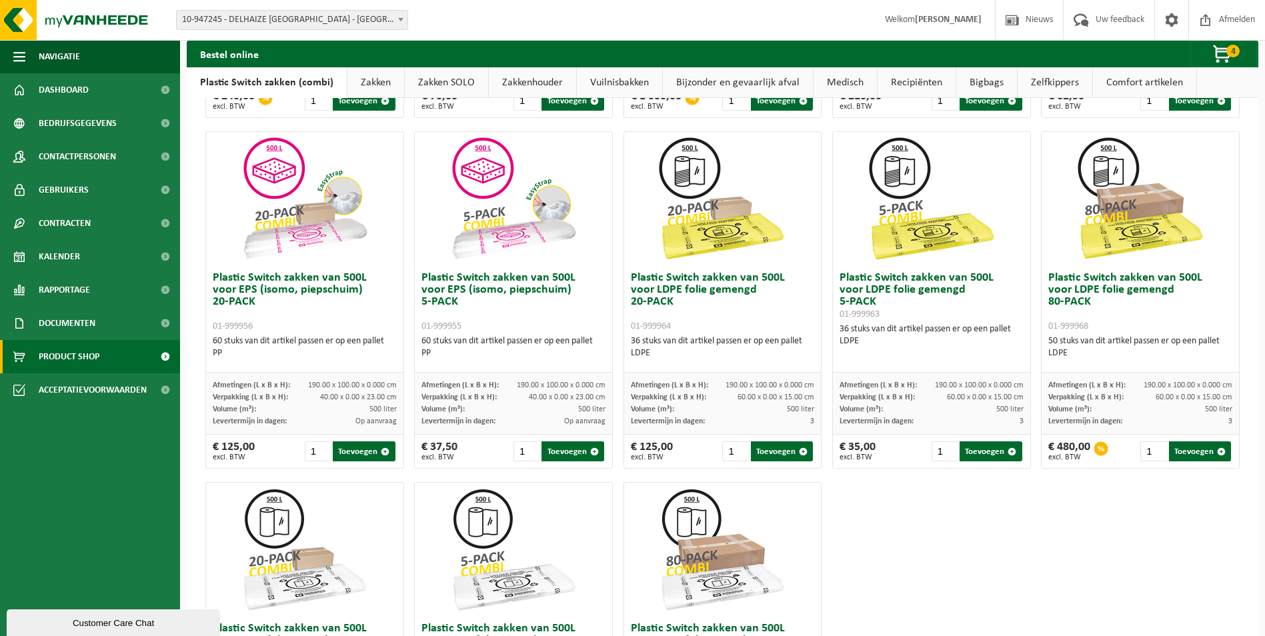
scroll to position [400, 0]
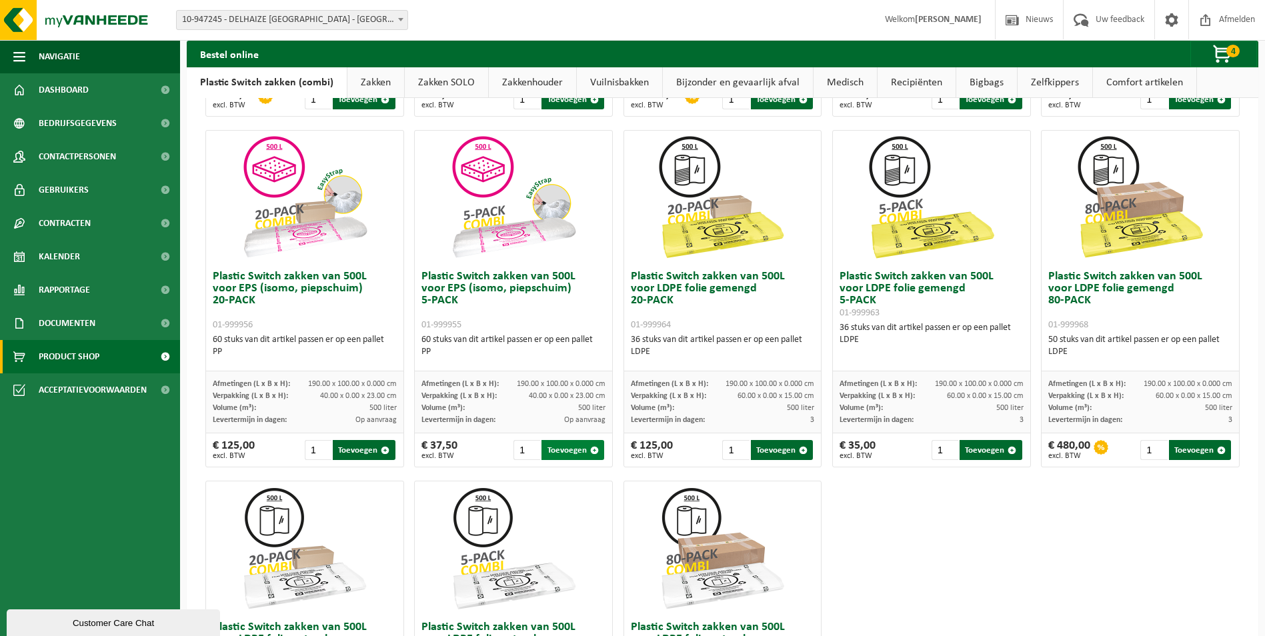
click at [572, 451] on button "Toevoegen" at bounding box center [572, 450] width 62 height 20
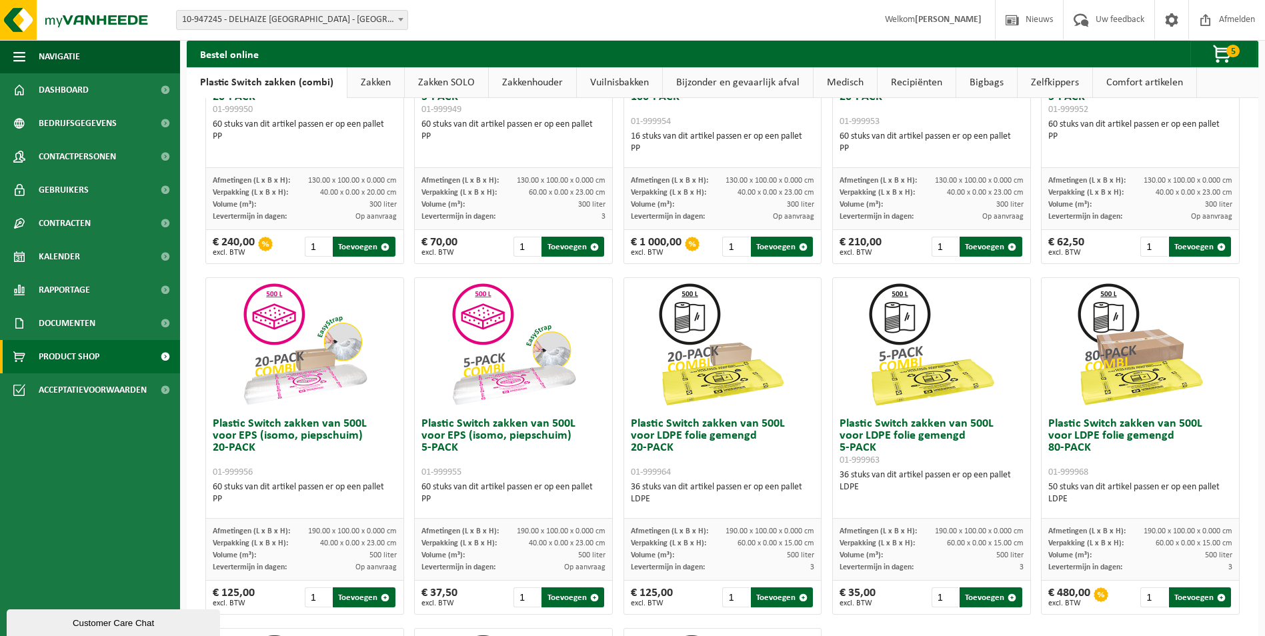
scroll to position [67, 0]
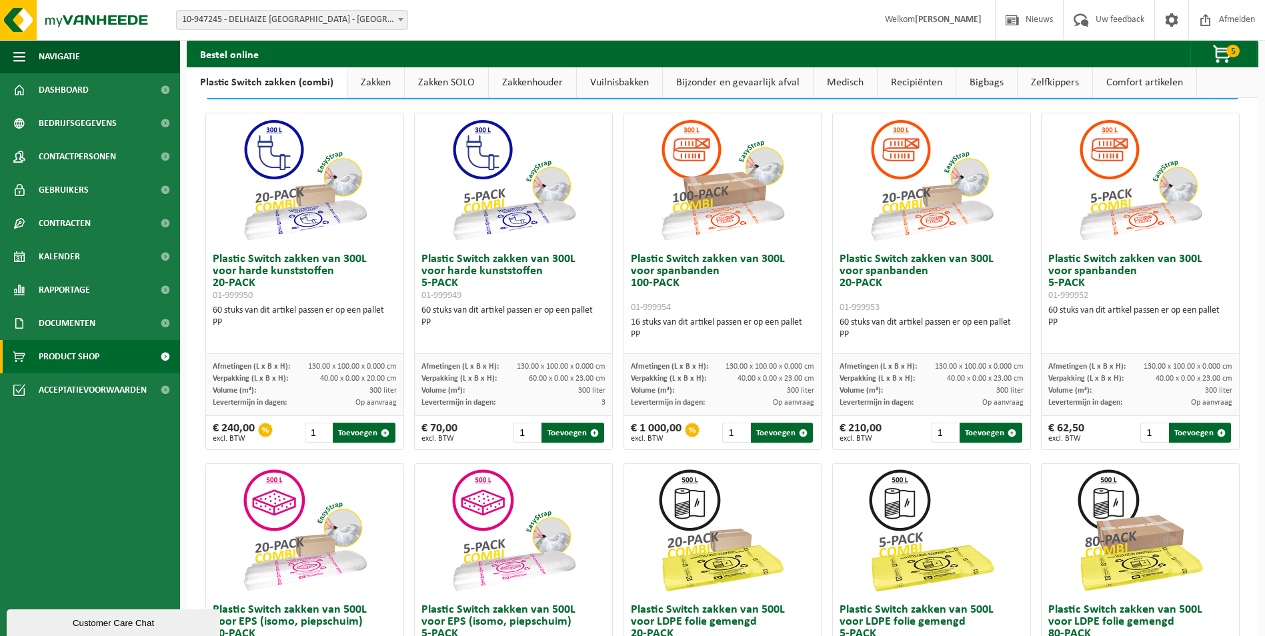
click at [533, 80] on link "Zakkenhouder" at bounding box center [532, 82] width 87 height 31
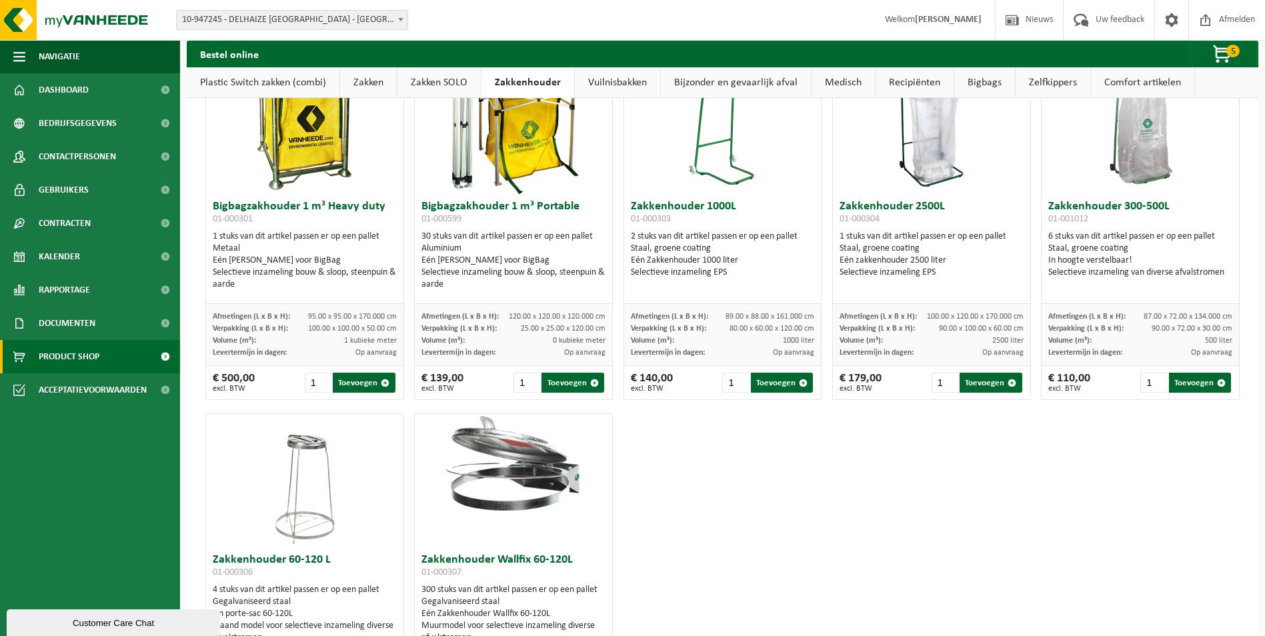
scroll to position [0, 0]
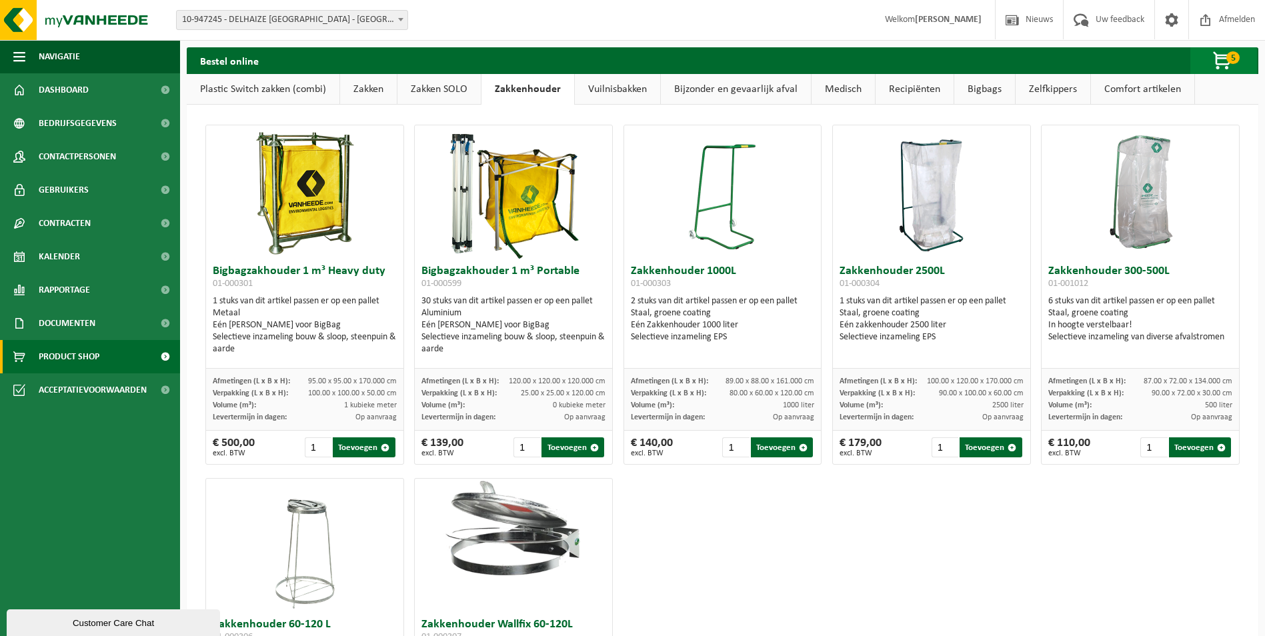
click at [1233, 60] on span "5" at bounding box center [1232, 57] width 13 height 13
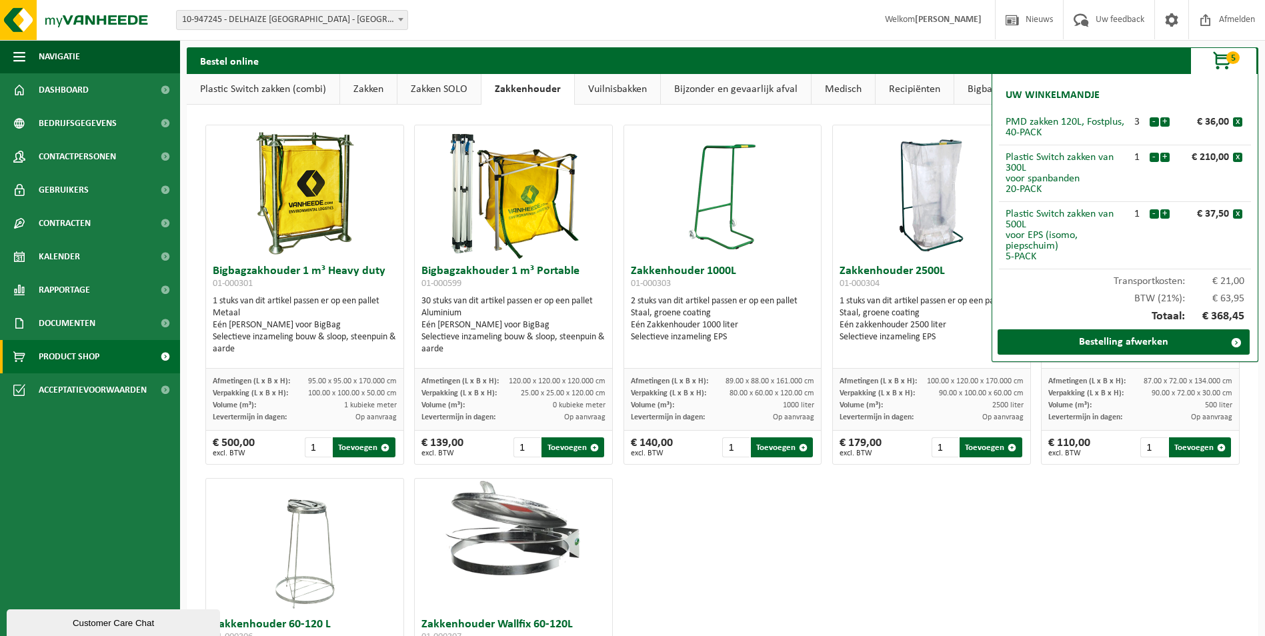
click at [925, 549] on div "Bigbagzakhouder 1 m³ Heavy duty 01-000301 1 stuks van dit artikel passen er op …" at bounding box center [722, 471] width 1045 height 707
click at [1238, 49] on span "button" at bounding box center [1222, 61] width 67 height 27
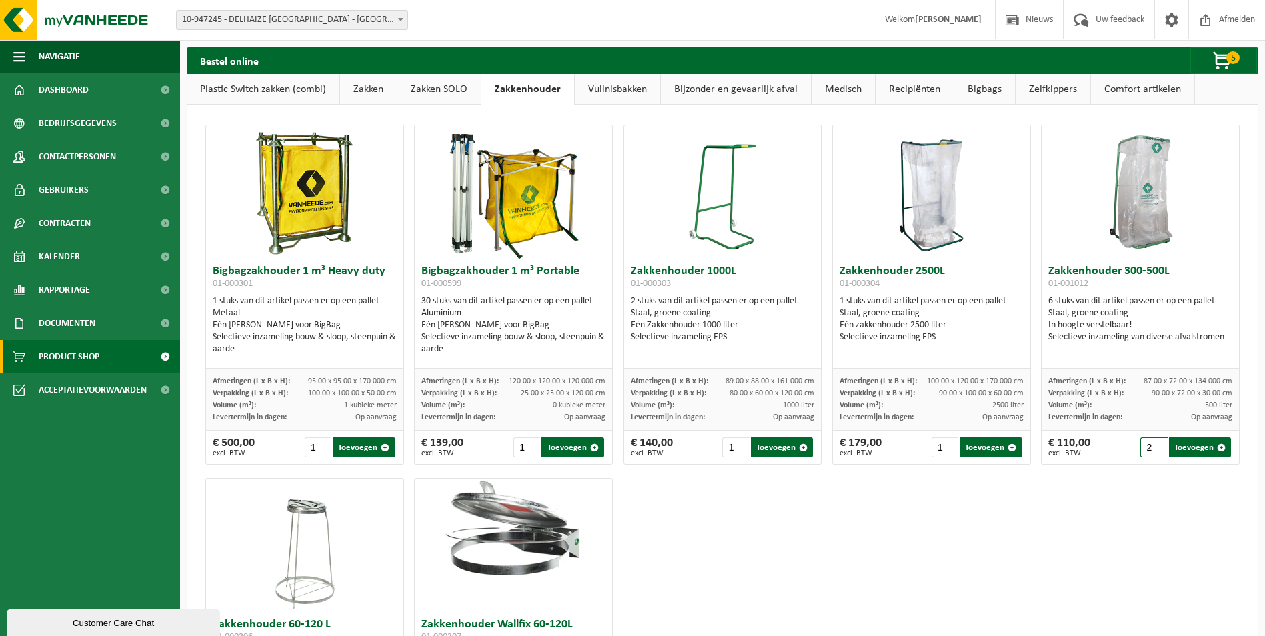
click at [1151, 446] on input "2" at bounding box center [1153, 447] width 27 height 20
click at [1193, 447] on button "Toevoegen" at bounding box center [1200, 447] width 62 height 20
type input "1"
click at [1227, 55] on span "7" at bounding box center [1232, 57] width 13 height 13
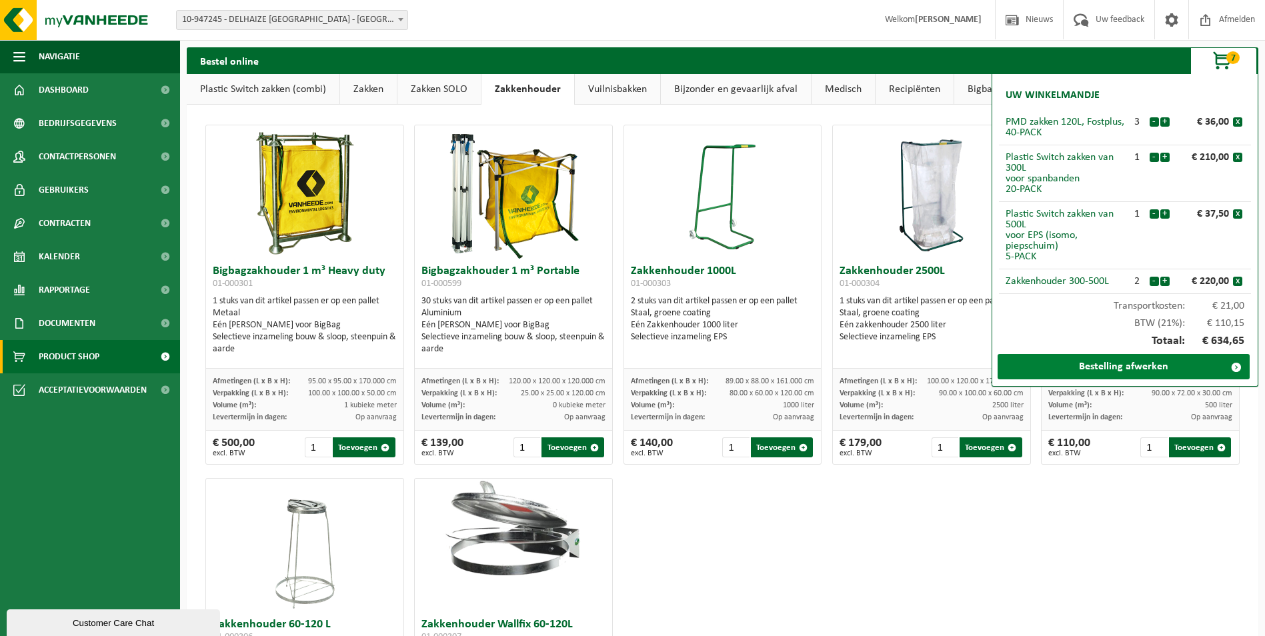
click at [1098, 374] on link "Bestelling afwerken" at bounding box center [1123, 366] width 252 height 25
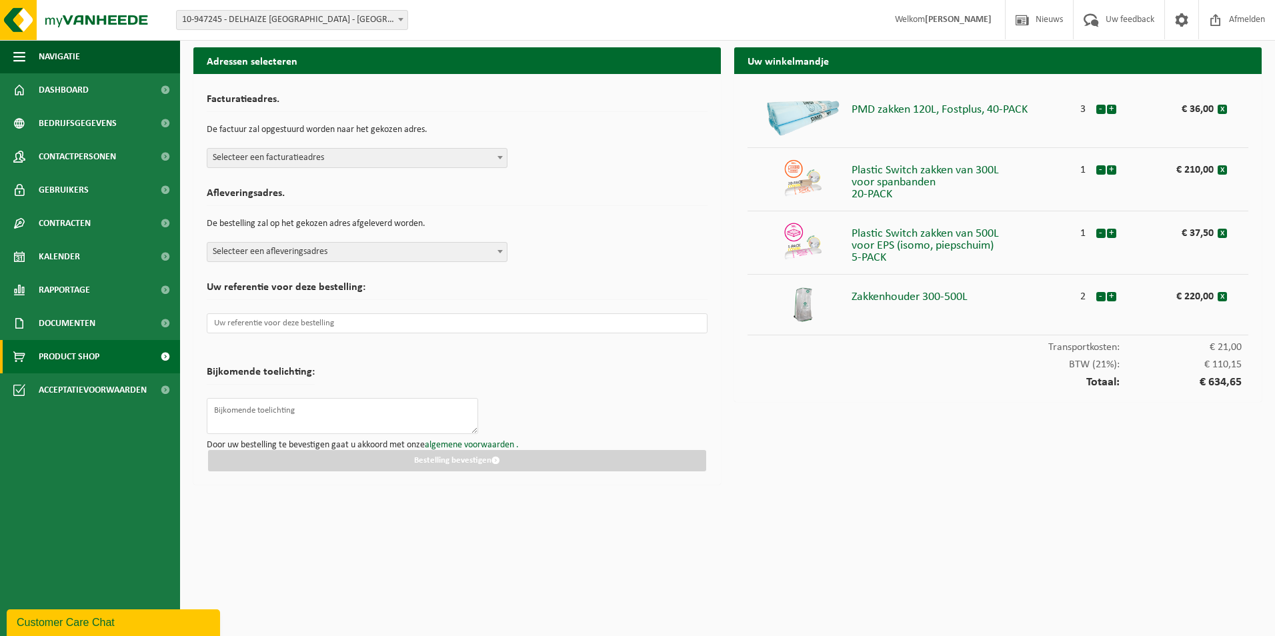
click at [85, 349] on span "Product Shop" at bounding box center [69, 356] width 61 height 33
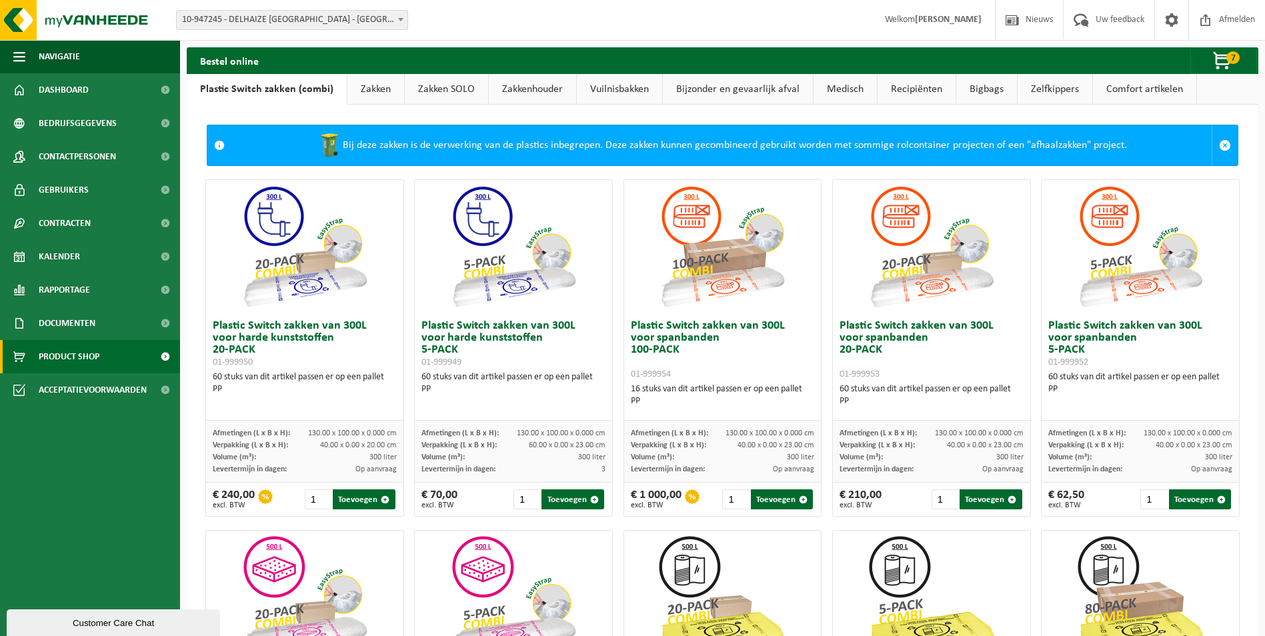
click at [552, 88] on link "Zakkenhouder" at bounding box center [532, 89] width 87 height 31
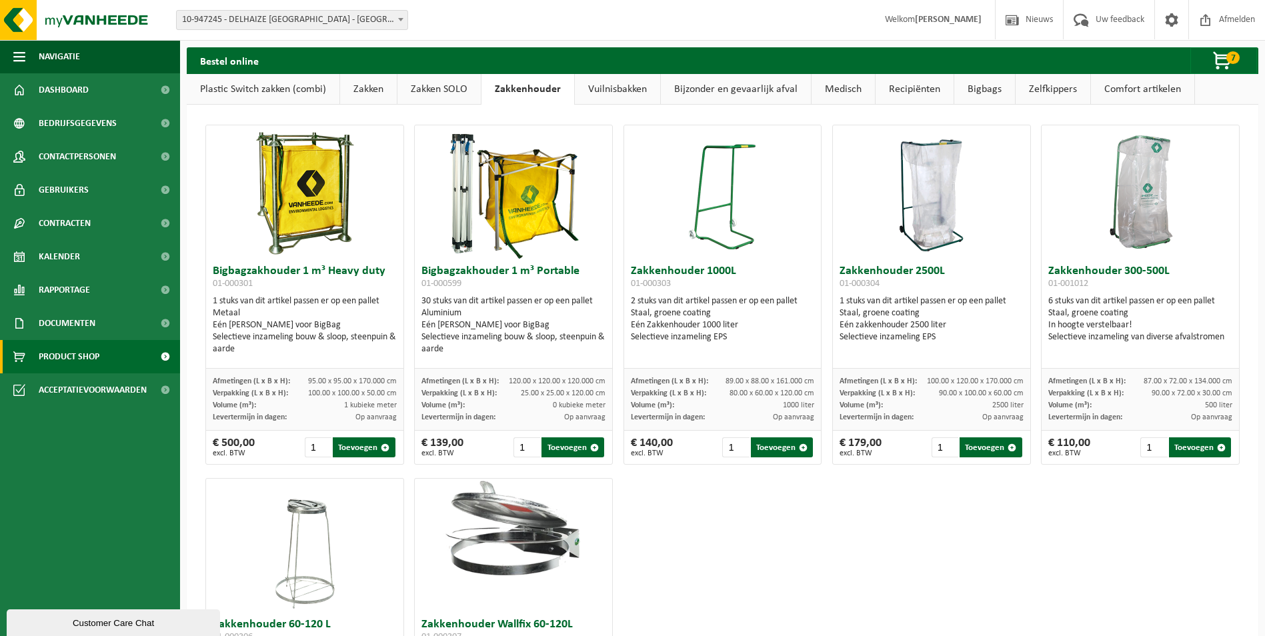
click at [624, 90] on link "Vuilnisbakken" at bounding box center [617, 89] width 85 height 31
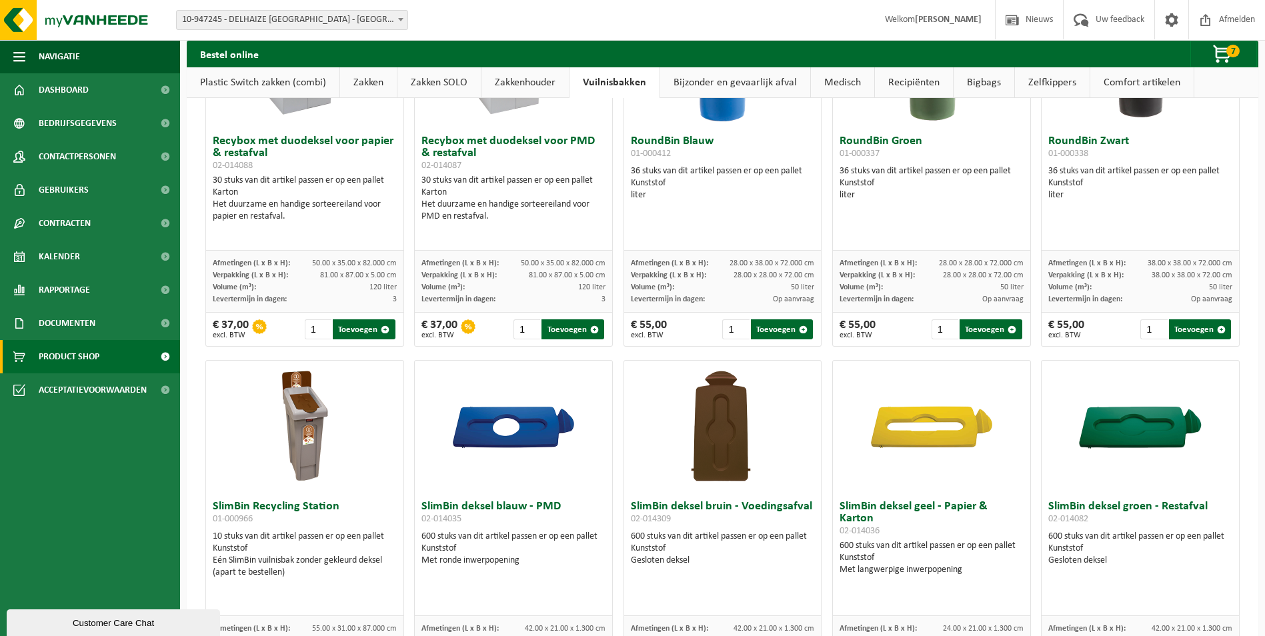
scroll to position [867, 0]
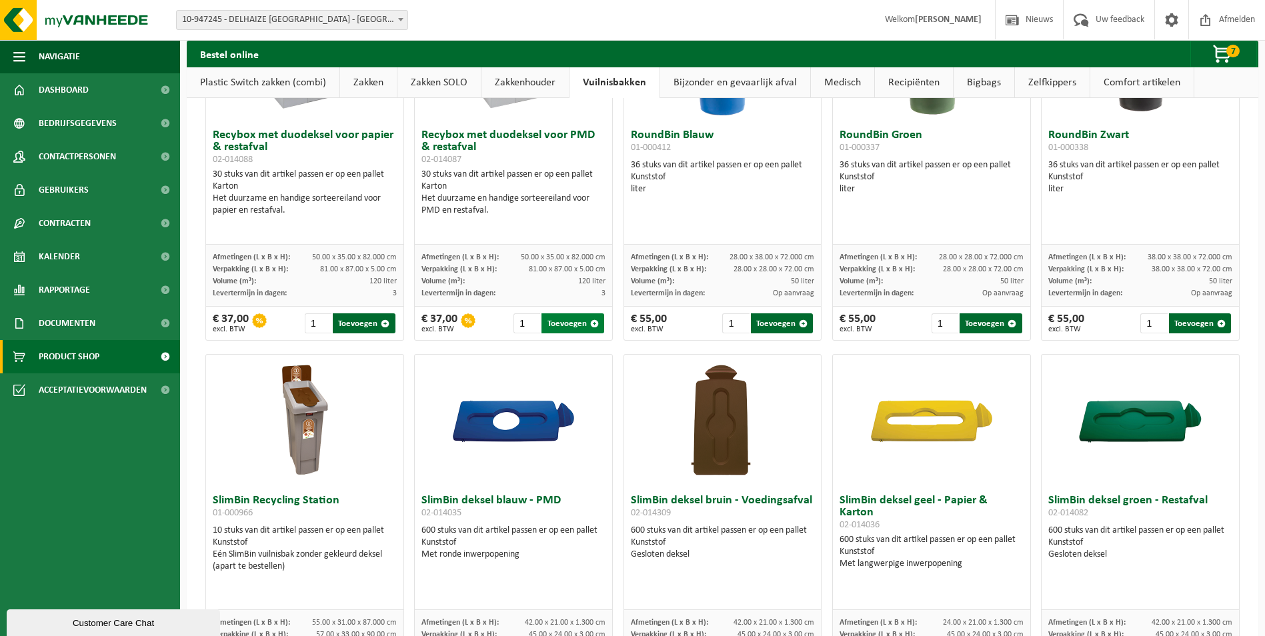
click at [567, 325] on button "Toevoegen" at bounding box center [572, 323] width 62 height 20
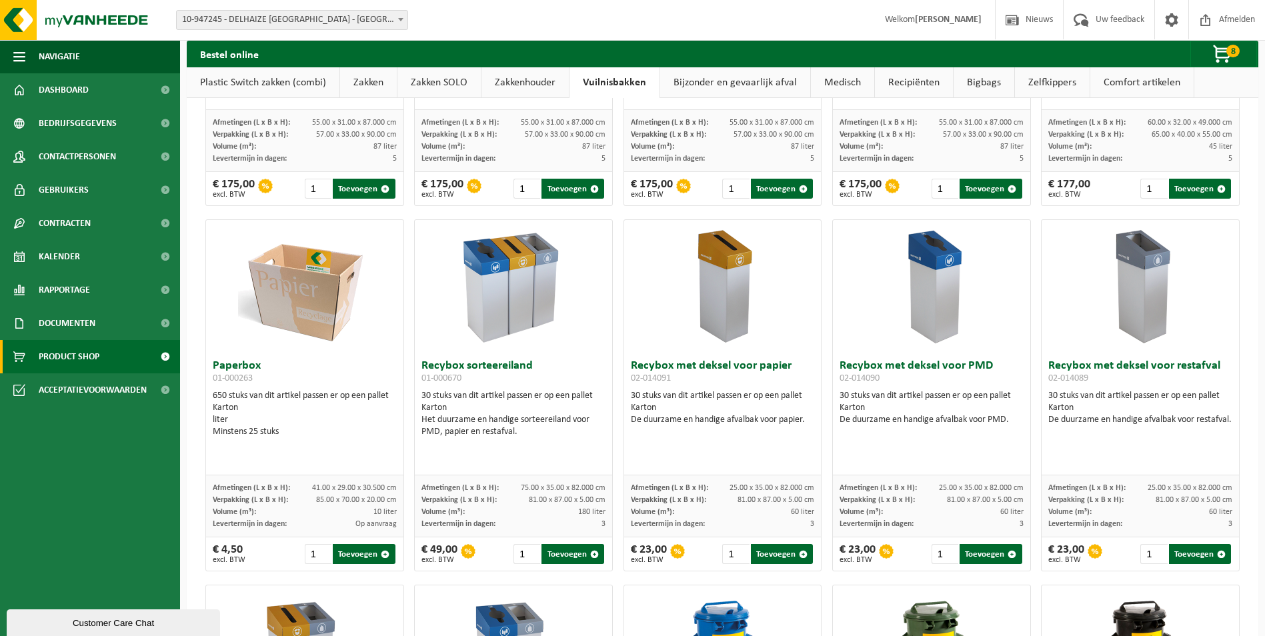
scroll to position [267, 0]
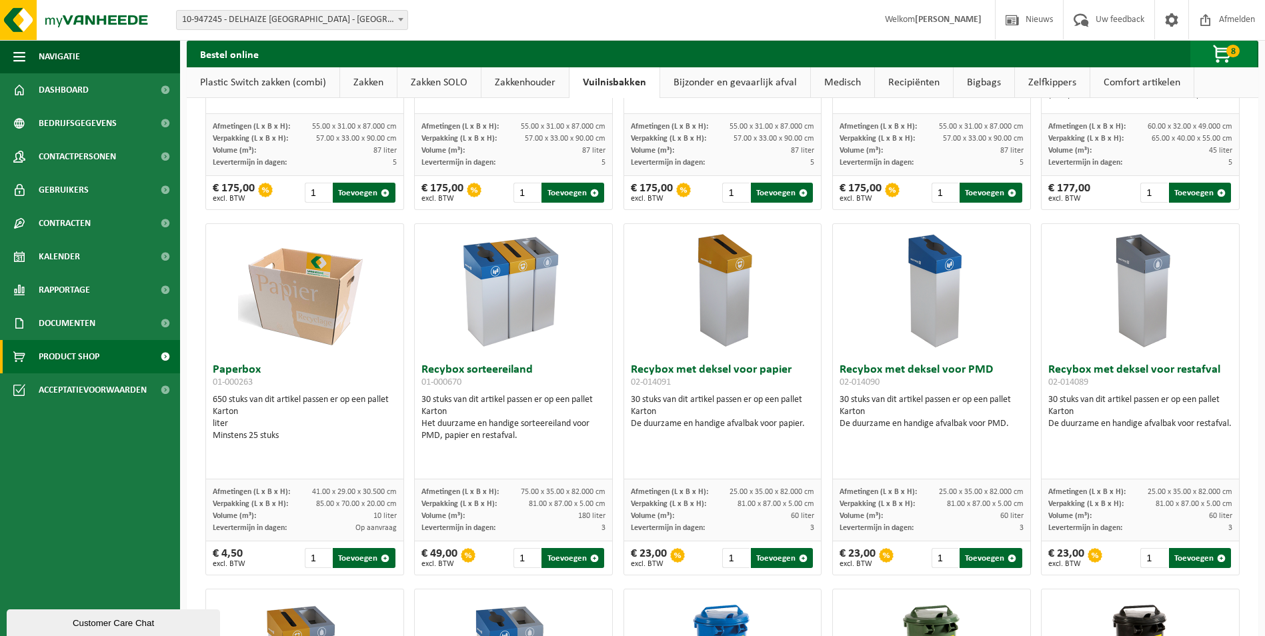
click at [1234, 53] on span "8" at bounding box center [1232, 51] width 13 height 13
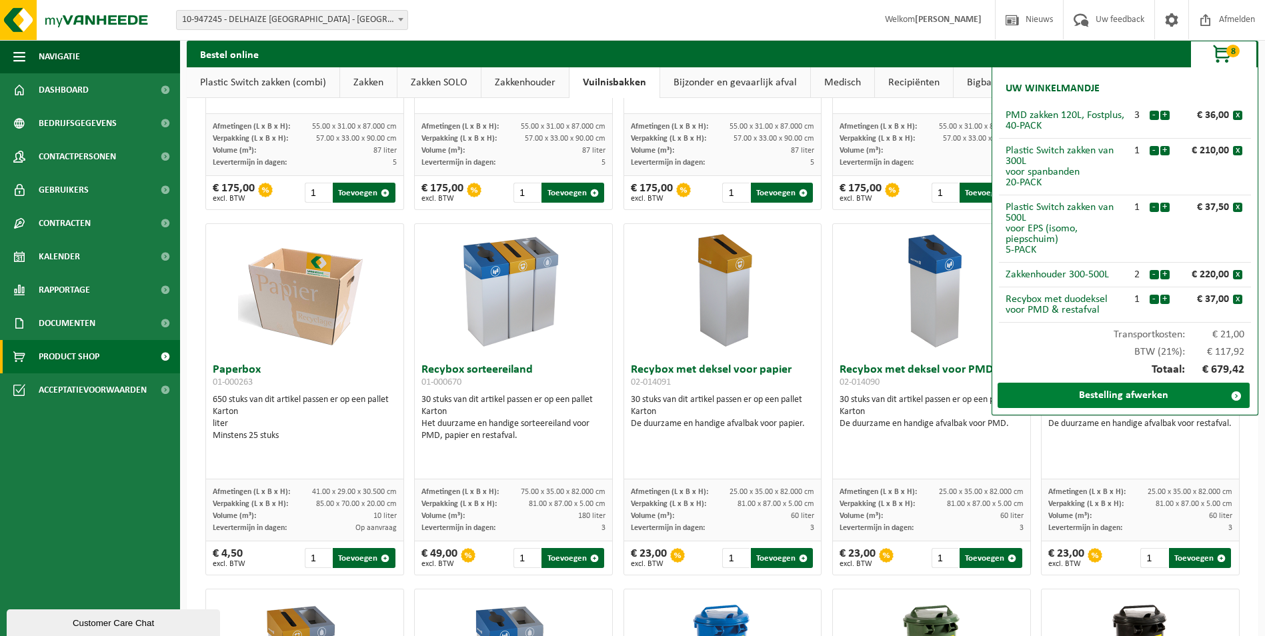
click at [1186, 387] on link "Bestelling afwerken" at bounding box center [1123, 395] width 252 height 25
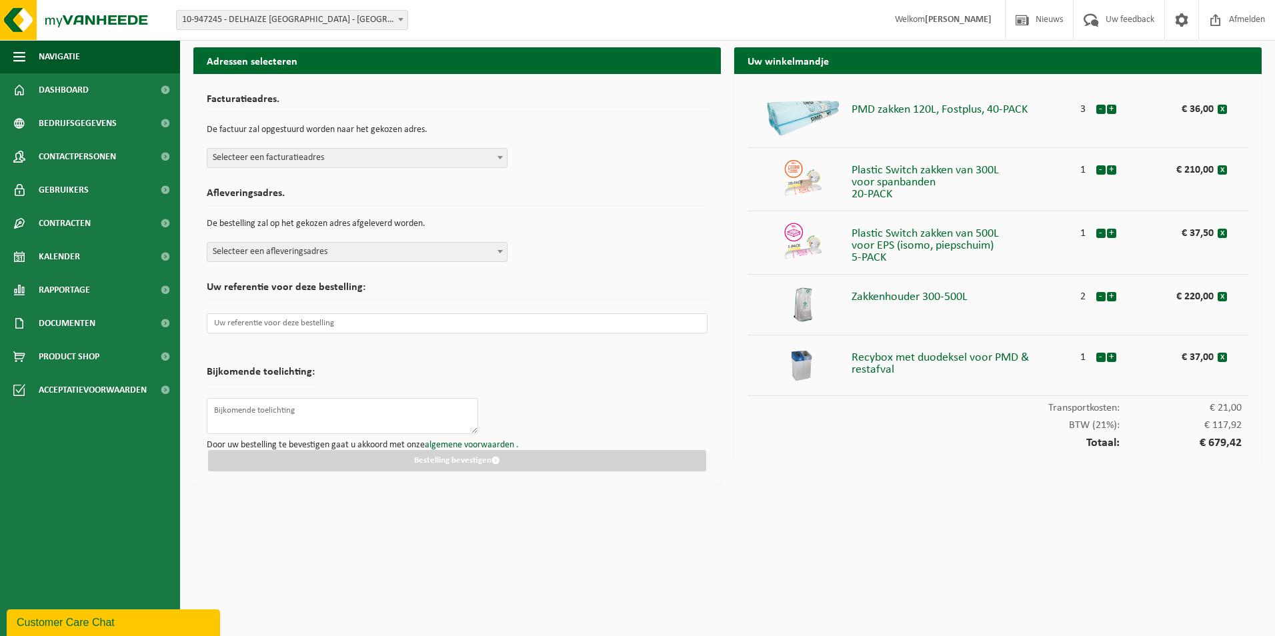
click at [433, 159] on span "Selecteer een facturatieadres" at bounding box center [356, 158] width 299 height 19
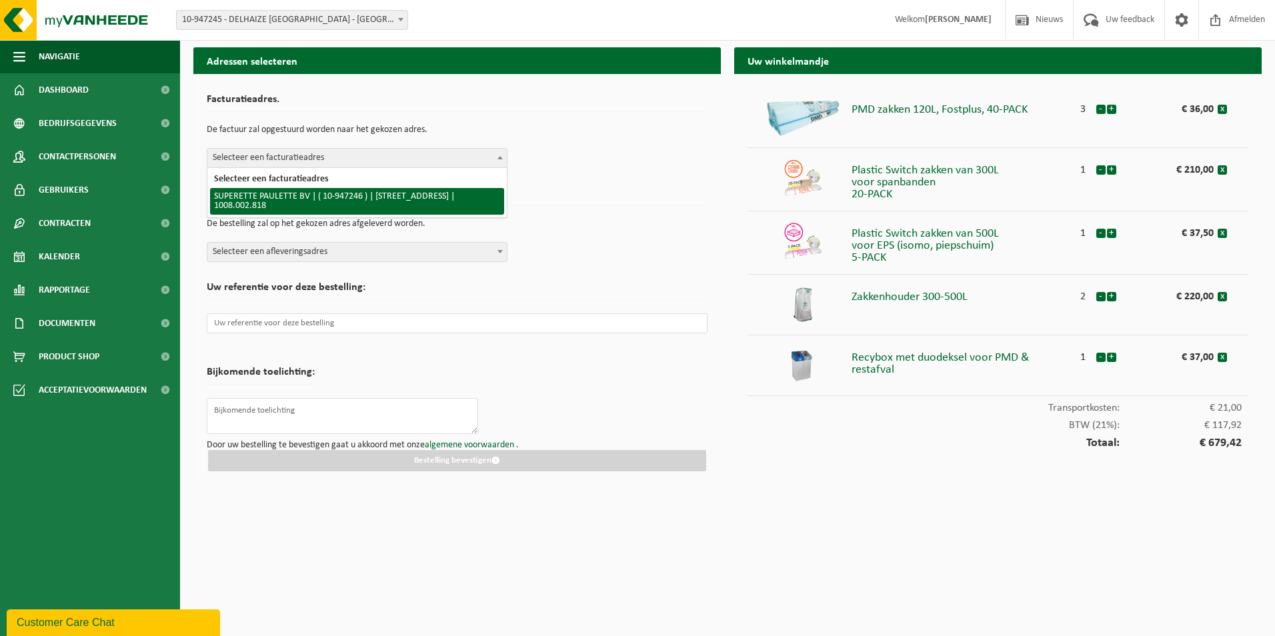
select select "170142"
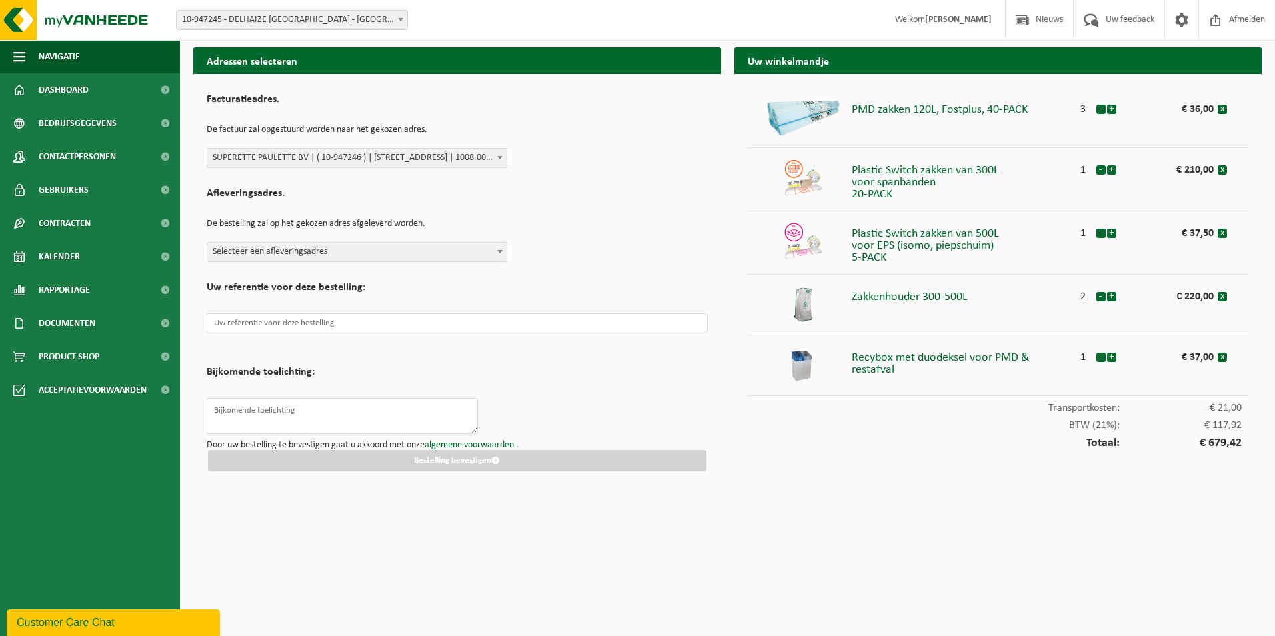
click at [356, 248] on span "Selecteer een afleveringsadres" at bounding box center [356, 252] width 299 height 19
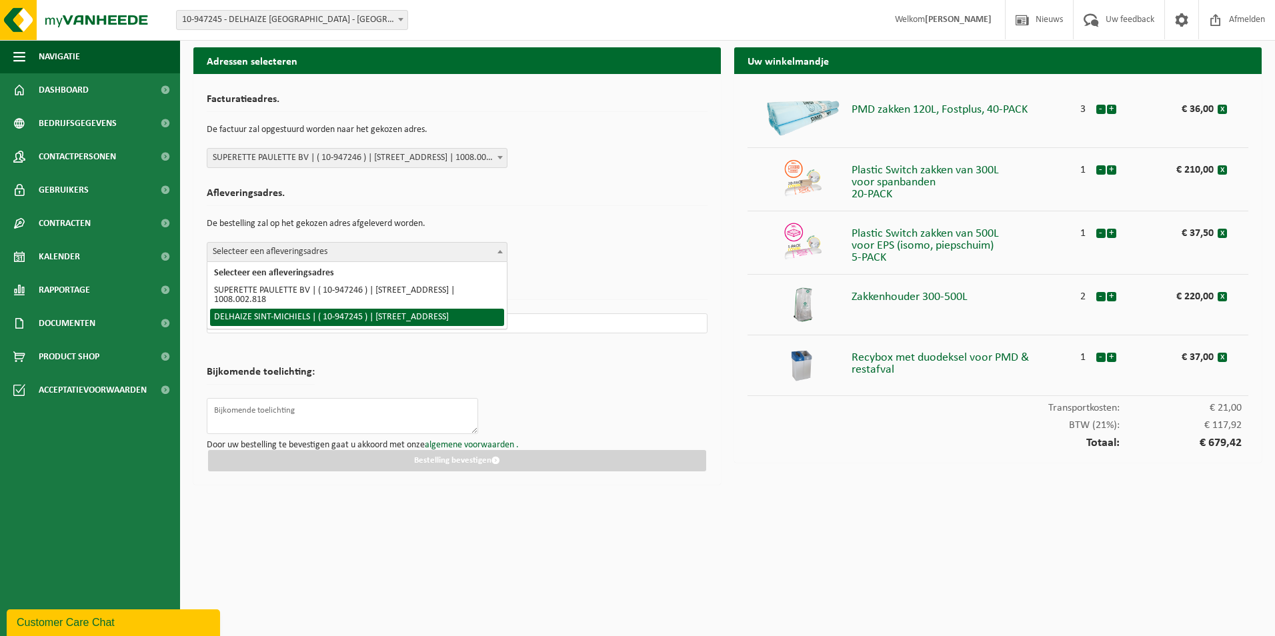
select select "142875"
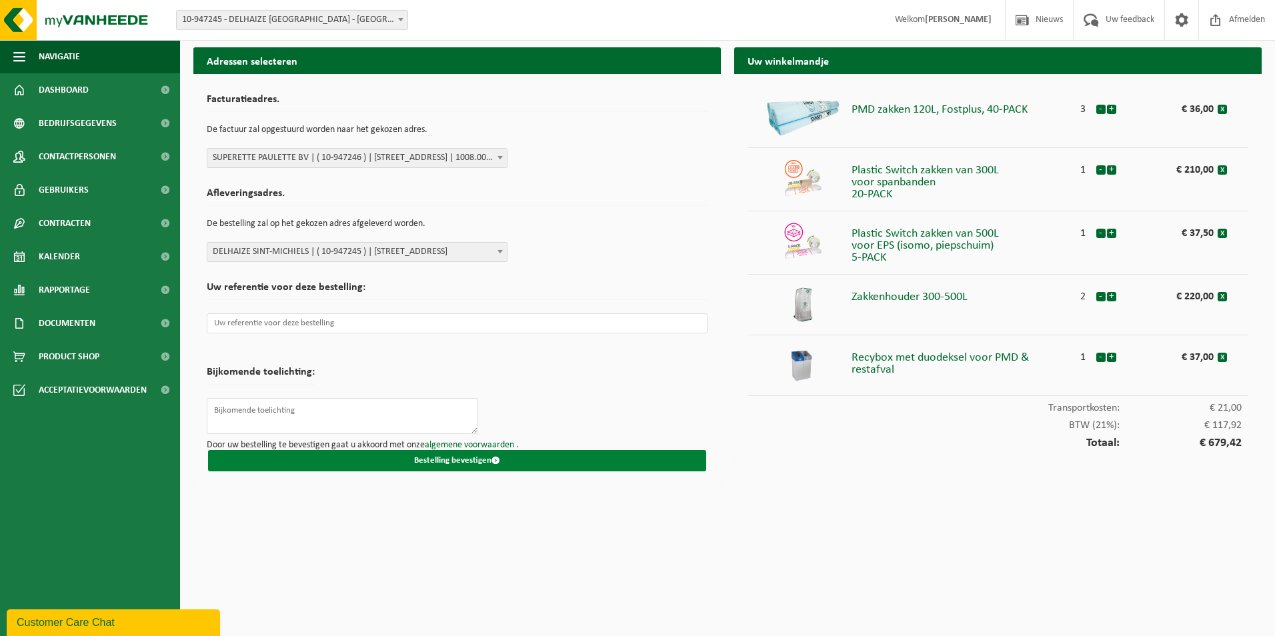
click at [395, 460] on button "Bestelling bevestigen" at bounding box center [457, 460] width 498 height 21
